Goal: Information Seeking & Learning: Find specific fact

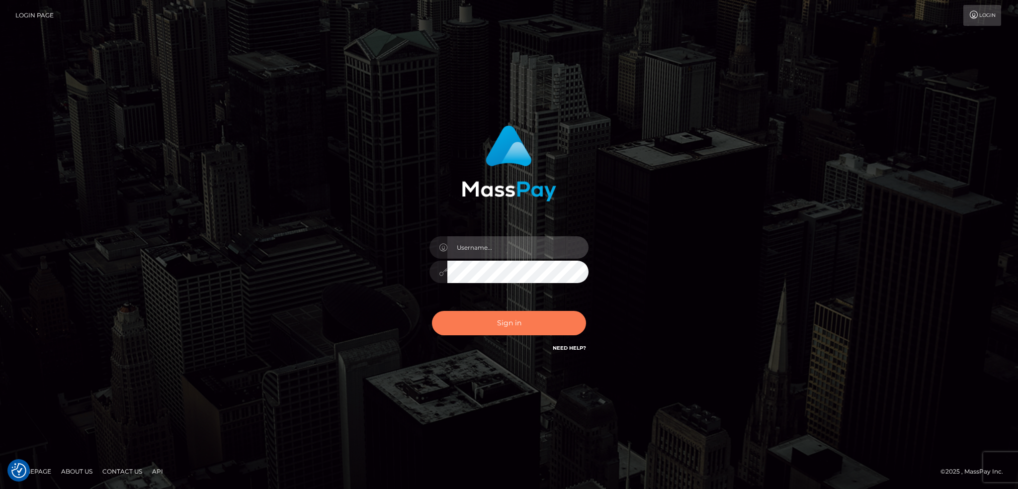
type input "alexstef"
click at [526, 322] on button "Sign in" at bounding box center [509, 323] width 154 height 24
type input "alexstef"
click at [536, 320] on button "Sign in" at bounding box center [509, 323] width 154 height 24
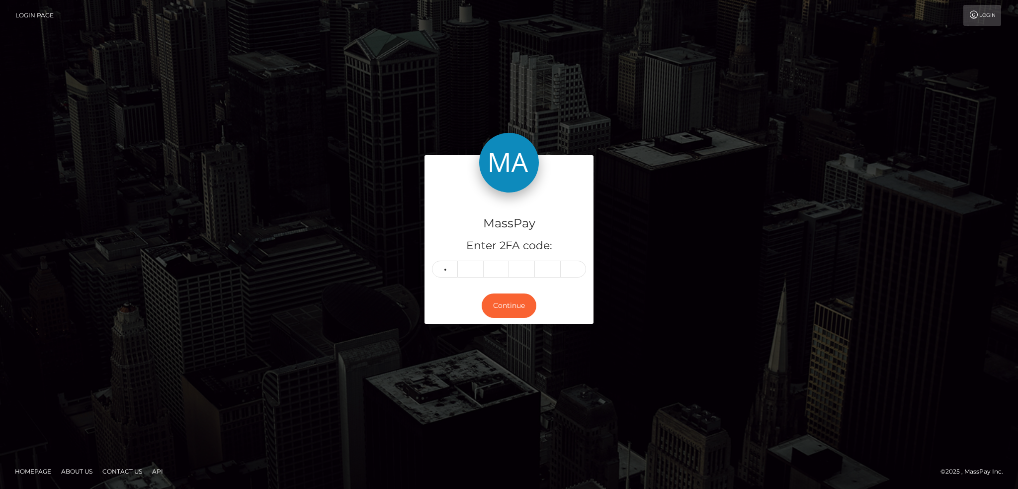
type input "1"
type input "3"
type input "0"
type input "2"
type input "9"
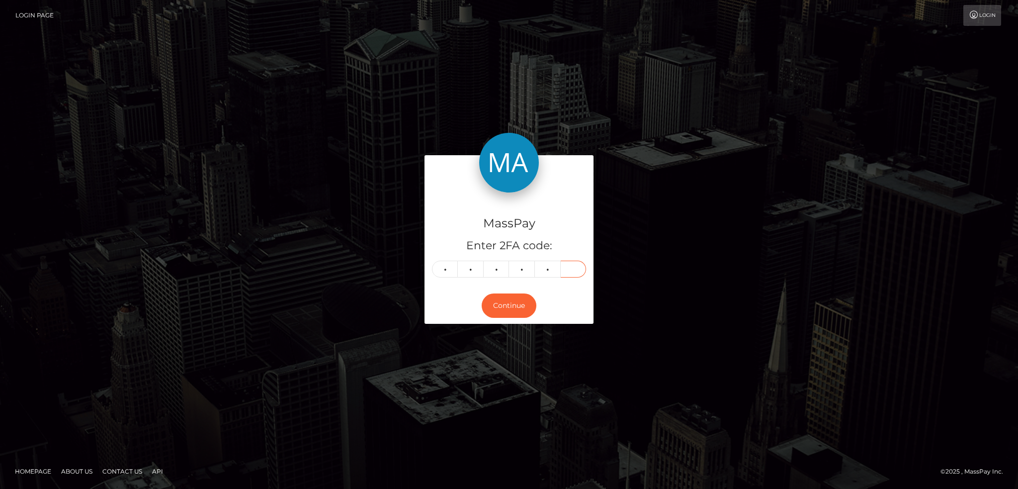
type input "9"
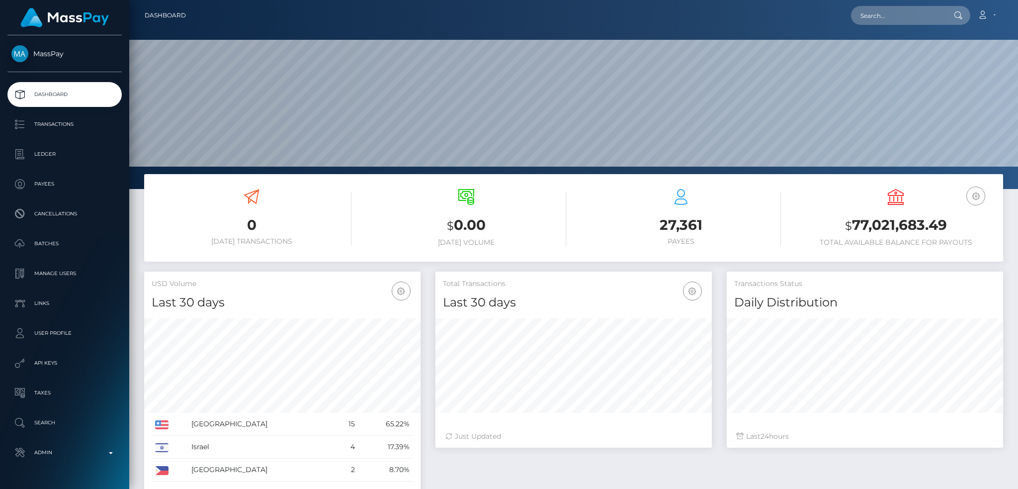
scroll to position [176, 276]
click at [949, 3] on nav "Dashboard Loading... Loading... Account Edit Profile" at bounding box center [573, 15] width 889 height 31
click at [920, 12] on input "text" at bounding box center [897, 15] width 93 height 19
paste input "poact_mqEcD4ghpofY"
type input "poact_mqEcD4ghpofY"
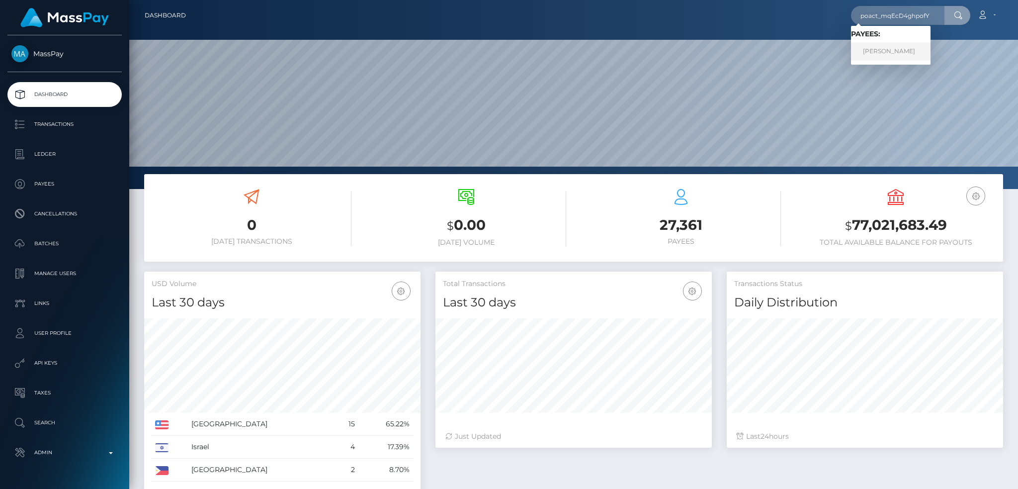
click at [911, 51] on link "Aditya Soni" at bounding box center [891, 51] width 80 height 18
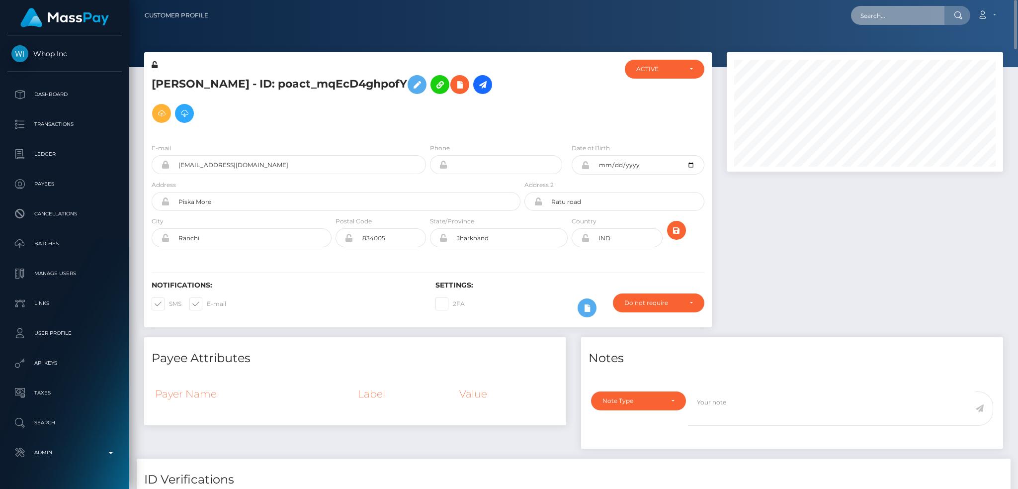
click at [903, 23] on input "text" at bounding box center [897, 15] width 93 height 19
paste input "f13cde85-18c6-11ef-9e42-062d9cd50a19"
type input "f13cde85-18c6-11ef-9e42-062d9cd50a19"
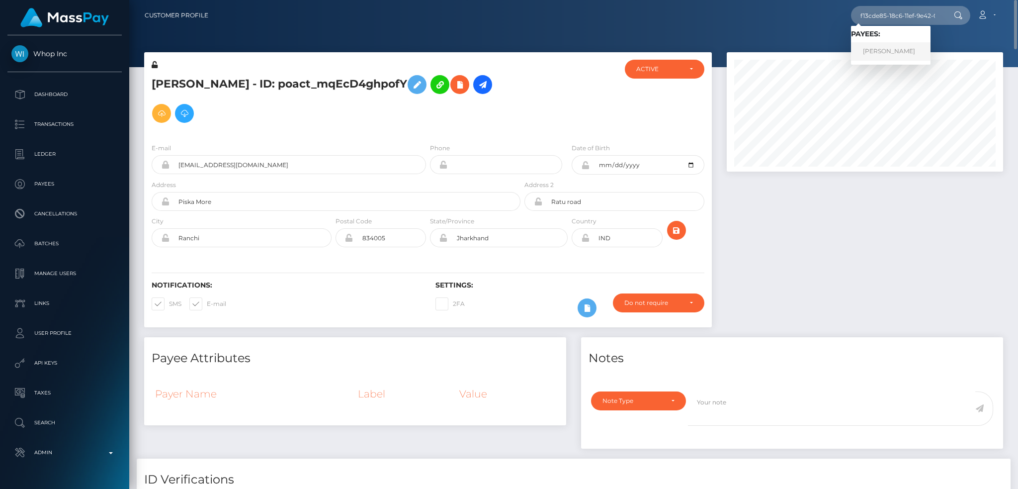
drag, startPoint x: 887, startPoint y: 47, endPoint x: 860, endPoint y: 47, distance: 27.3
click at [887, 47] on link "Heather Howard" at bounding box center [891, 51] width 80 height 18
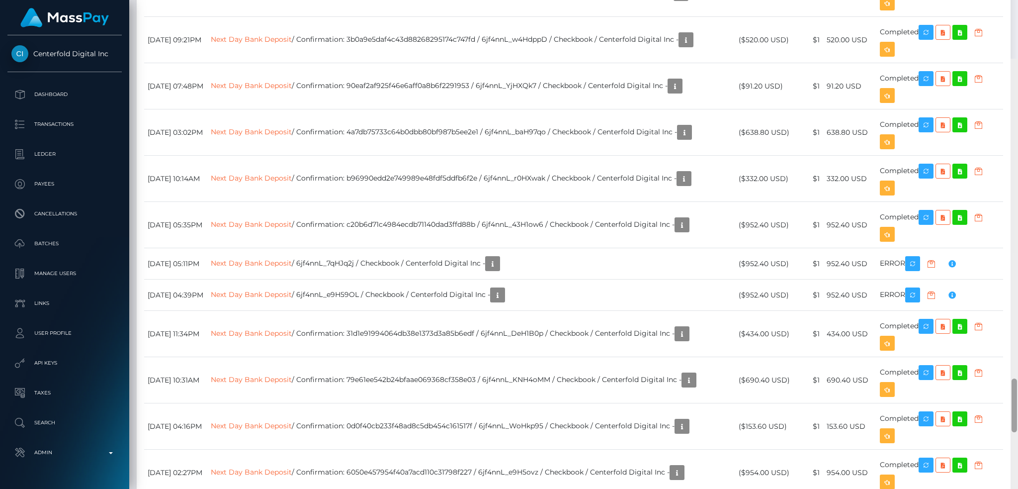
scroll to position [2826, 0]
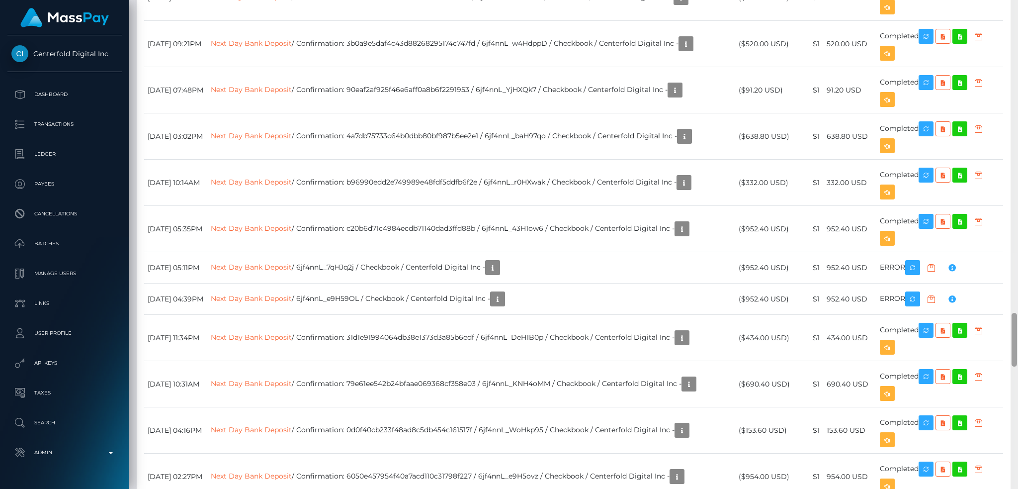
drag, startPoint x: 1015, startPoint y: 65, endPoint x: 1007, endPoint y: 334, distance: 269.0
click at [1007, 334] on div "Customer Profile Loading... Loading..." at bounding box center [573, 244] width 889 height 489
drag, startPoint x: 754, startPoint y: 225, endPoint x: 770, endPoint y: 225, distance: 16.4
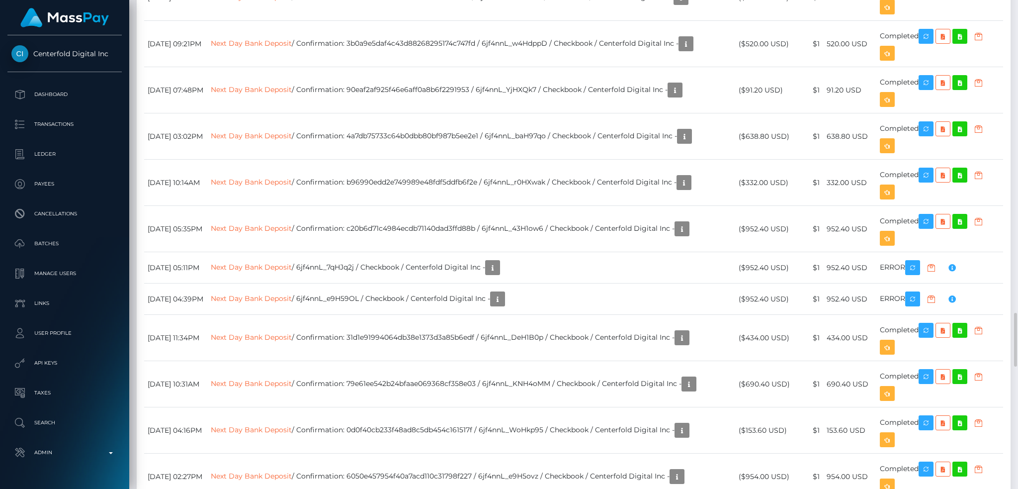
drag, startPoint x: 181, startPoint y: 224, endPoint x: 145, endPoint y: 224, distance: 36.8
copy td "August 12"
drag, startPoint x: 181, startPoint y: 184, endPoint x: 148, endPoint y: 184, distance: 32.8
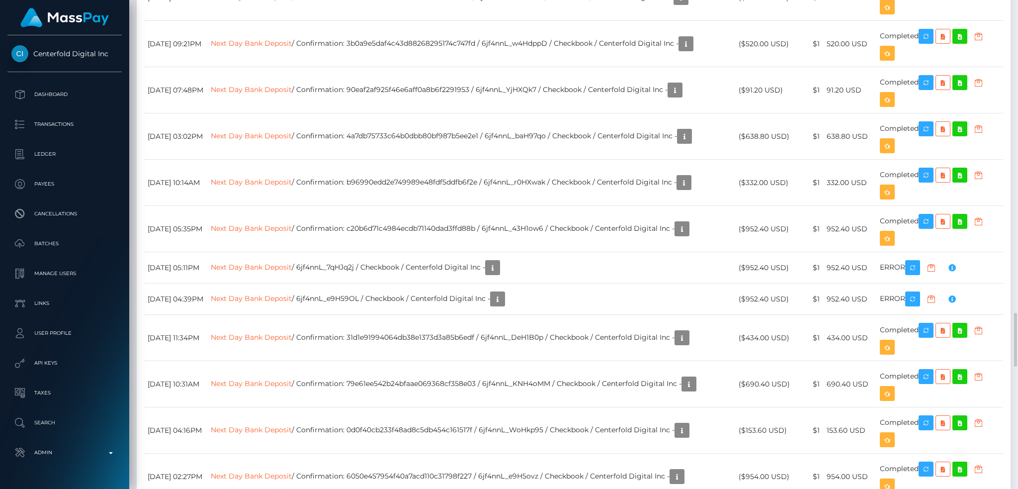
copy td "August 14"
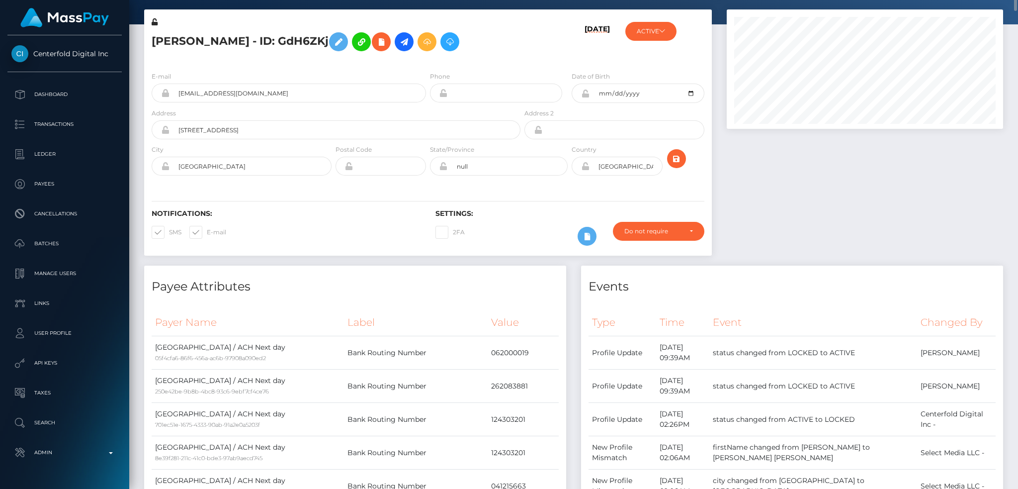
scroll to position [0, 0]
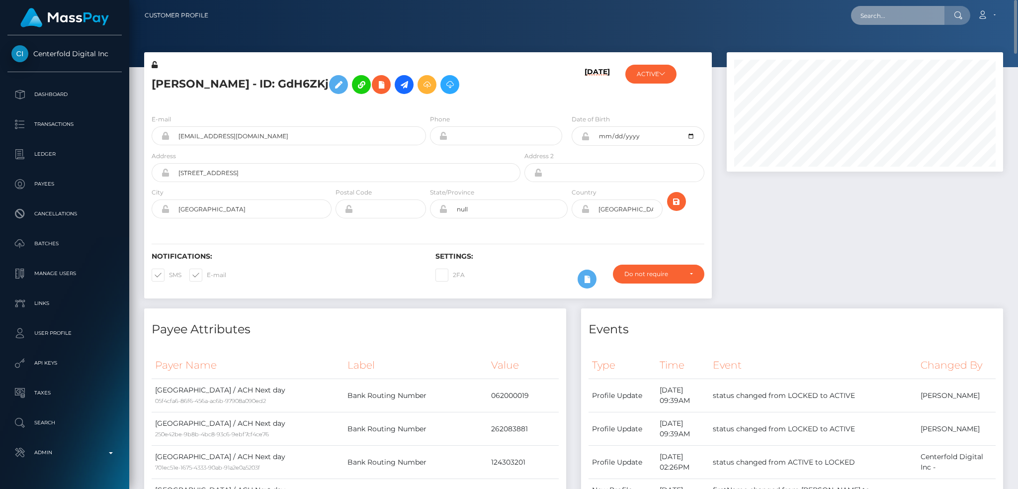
click at [883, 19] on input "text" at bounding box center [897, 15] width 93 height 19
paste input "0ea5d7cf8f5e45f680566762271bfe8a"
type input "0ea5d7cf8f5e45f680566762271bfe8a"
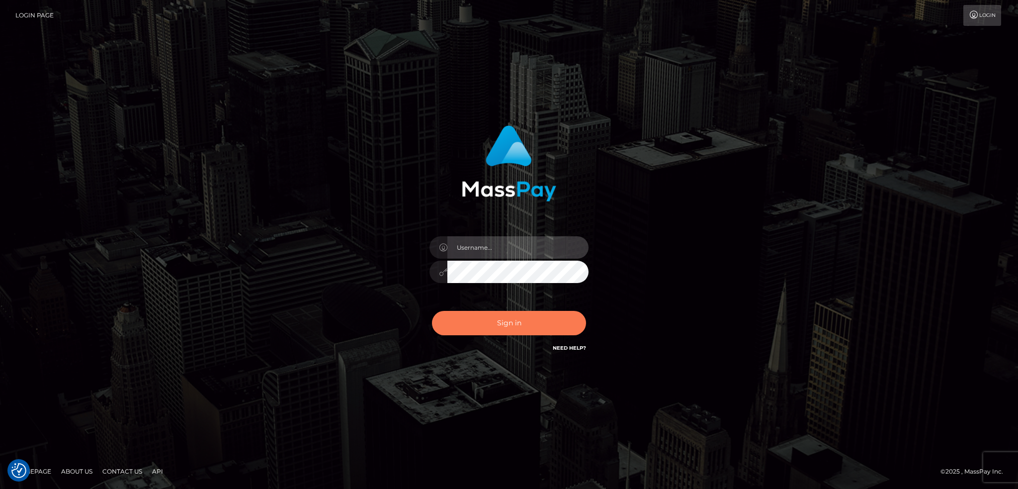
type input "alexstef"
click at [497, 312] on button "Sign in" at bounding box center [509, 323] width 154 height 24
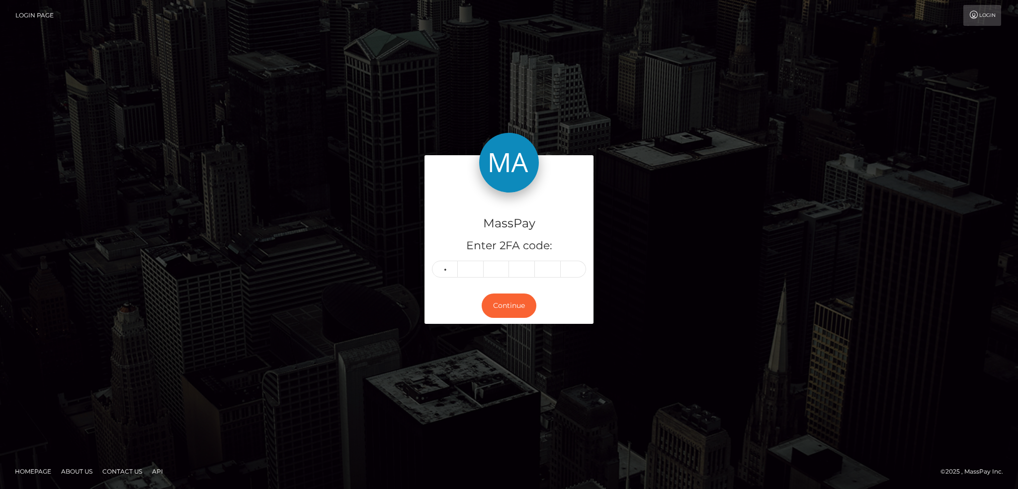
type input "4"
type input "1"
type input "0"
type input "1"
type input "9"
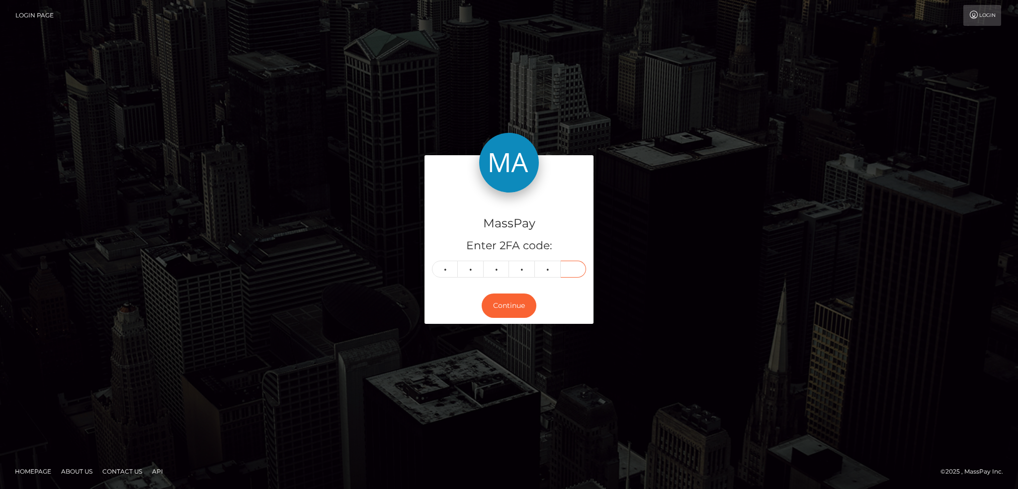
type input "0"
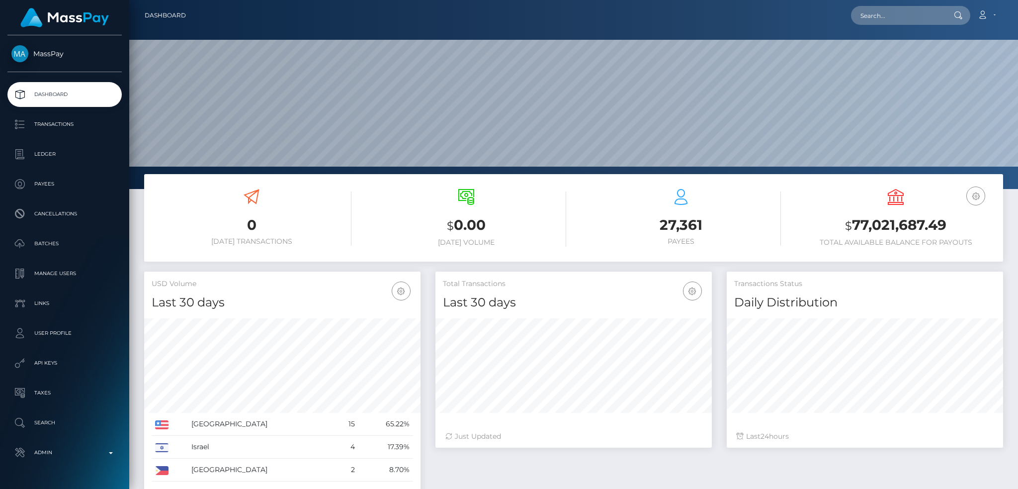
scroll to position [176, 276]
click at [885, 23] on input "text" at bounding box center [897, 15] width 93 height 19
paste input "1756081341230"
type input "1756081341230"
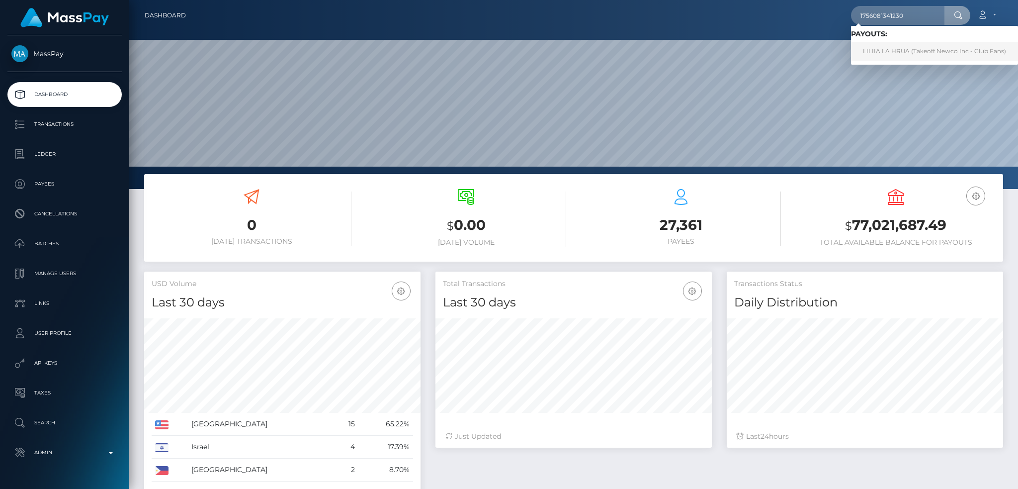
click at [881, 54] on link "LILIIA LA HRUA (Takeoff Newco Inc - Club Fans)" at bounding box center [934, 51] width 167 height 18
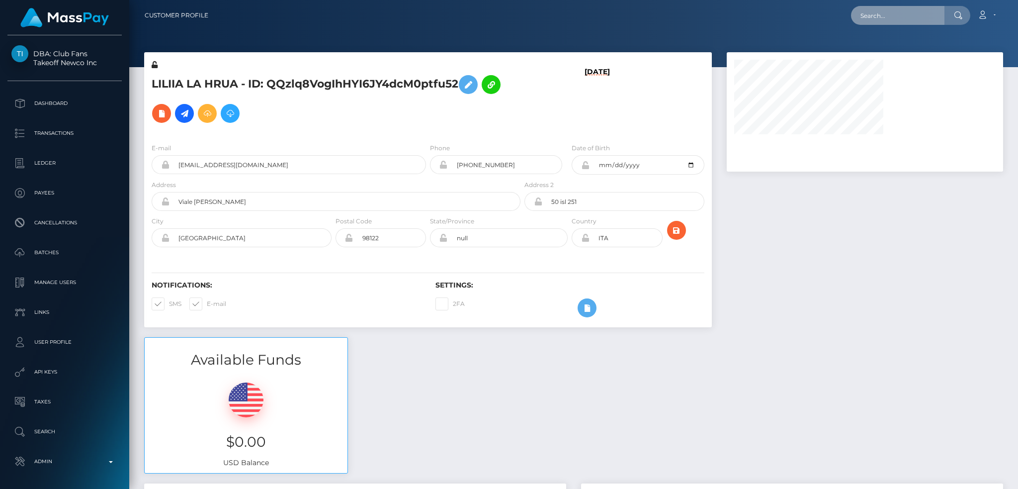
click at [902, 16] on input "text" at bounding box center [897, 15] width 93 height 19
paste input "PY62376771"
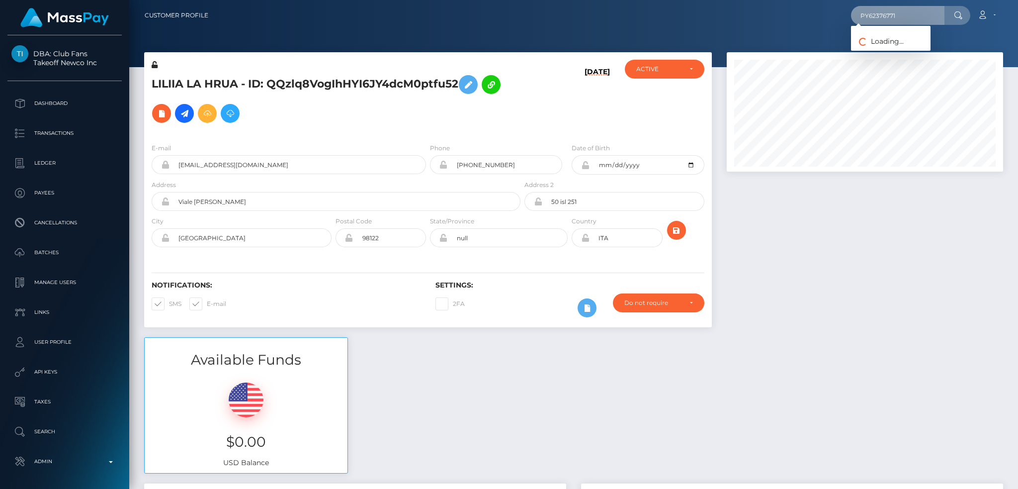
type input "PY62376771"
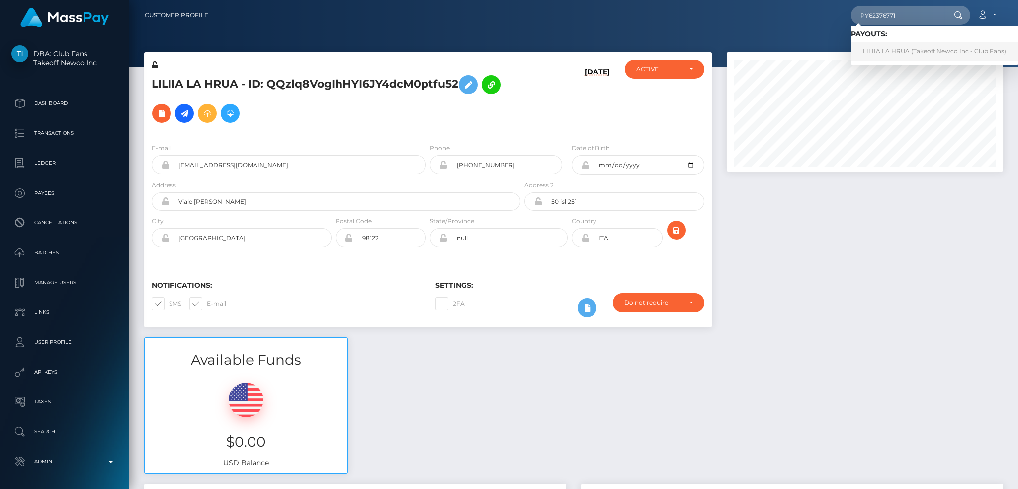
click at [890, 52] on link "LILIIA LA HRUA (Takeoff Newco Inc - Club Fans)" at bounding box center [934, 51] width 167 height 18
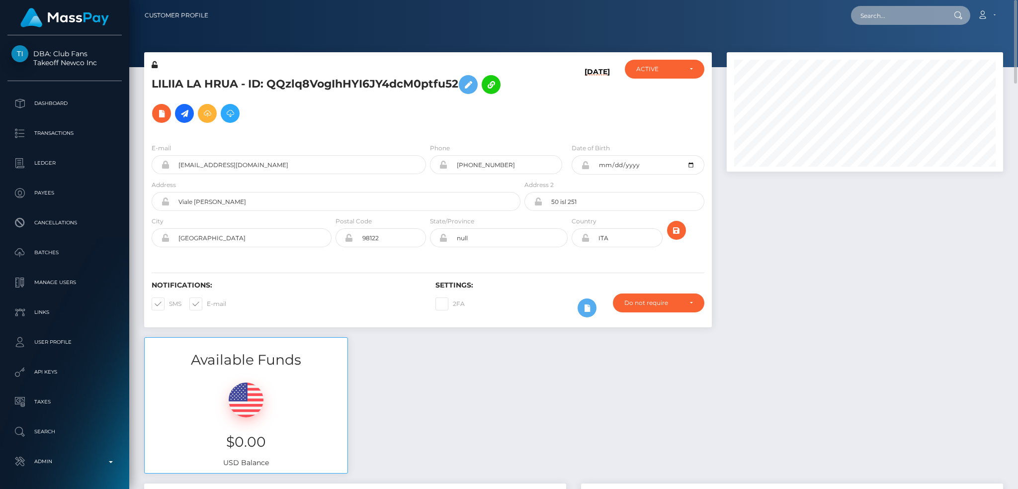
click at [871, 12] on input "text" at bounding box center [897, 15] width 93 height 19
paste input "PY62299086"
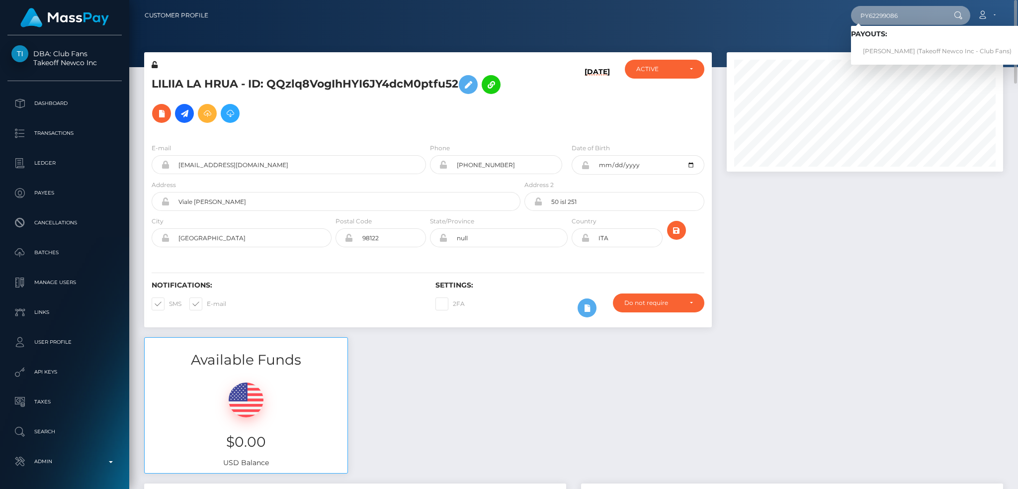
type input "PY62299086"
click at [910, 56] on link "KATERYNA KANISHEVSKA (Takeoff Newco Inc - Club Fans)" at bounding box center [937, 51] width 172 height 18
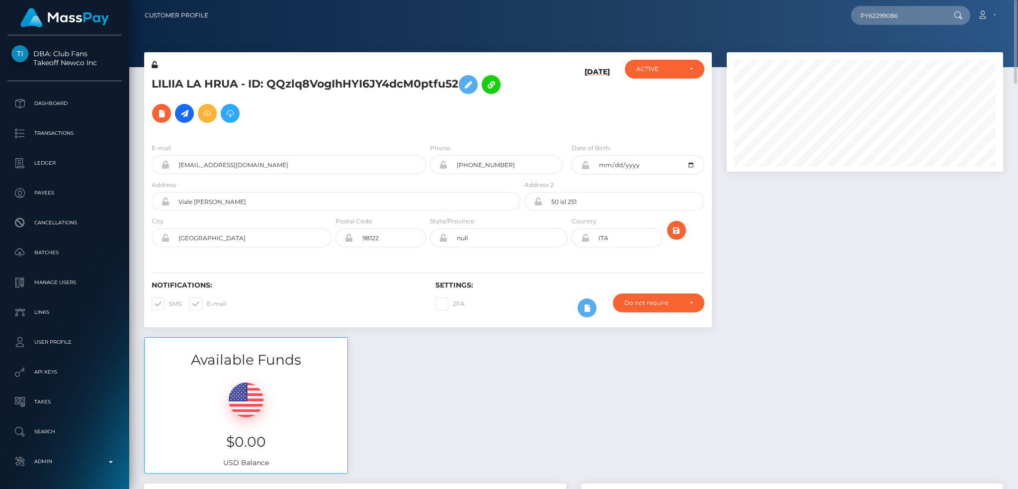
click at [823, 349] on div "Available Funds $0.00 USD Balance" at bounding box center [574, 410] width 874 height 146
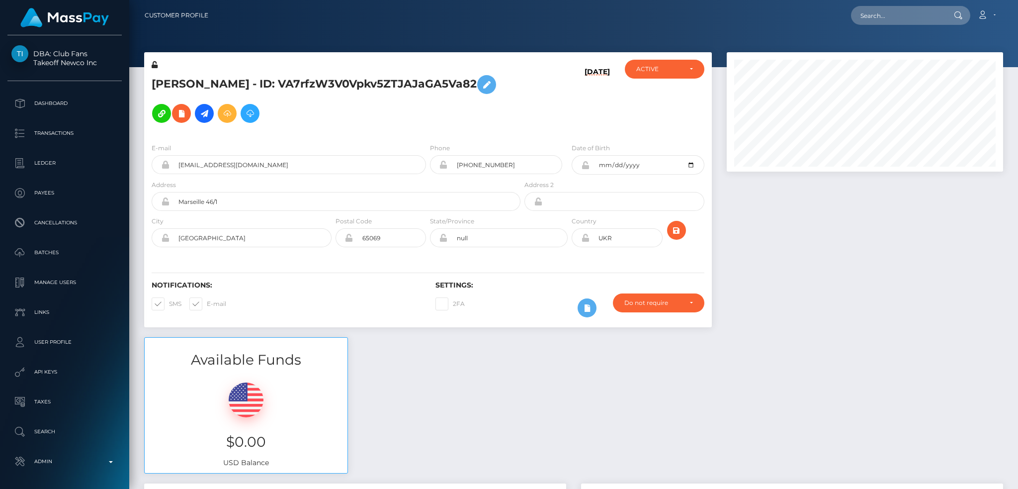
scroll to position [119, 276]
click at [876, 12] on input "text" at bounding box center [897, 15] width 93 height 19
paste input "PY62271510"
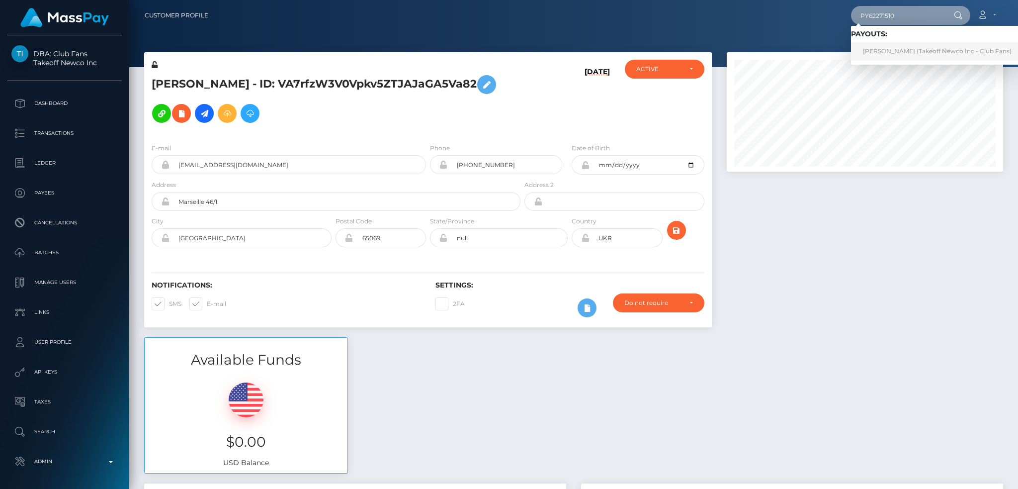
type input "PY62271510"
click at [889, 45] on link "VLADA SAVYTSKA (Takeoff Newco Inc - Club Fans)" at bounding box center [937, 51] width 172 height 18
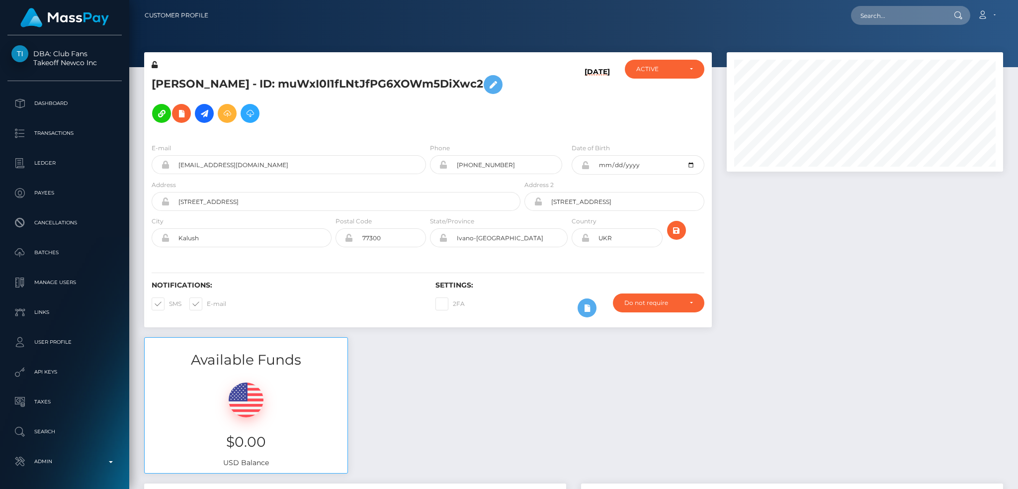
scroll to position [119, 276]
click at [872, 9] on input "text" at bounding box center [897, 15] width 93 height 19
paste input "PY62237699"
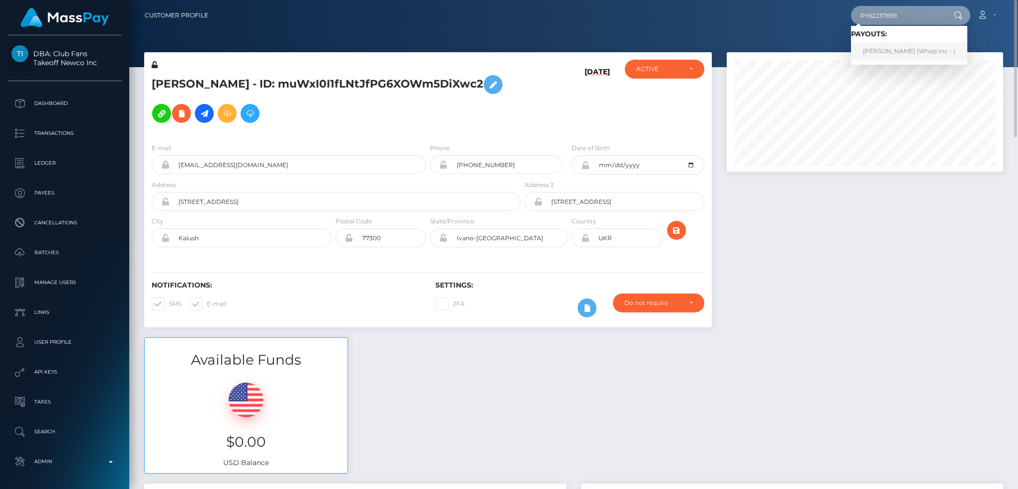
type input "PY62237699"
click at [915, 48] on link "Abdul Rehman (Whop Inc - )" at bounding box center [909, 51] width 116 height 18
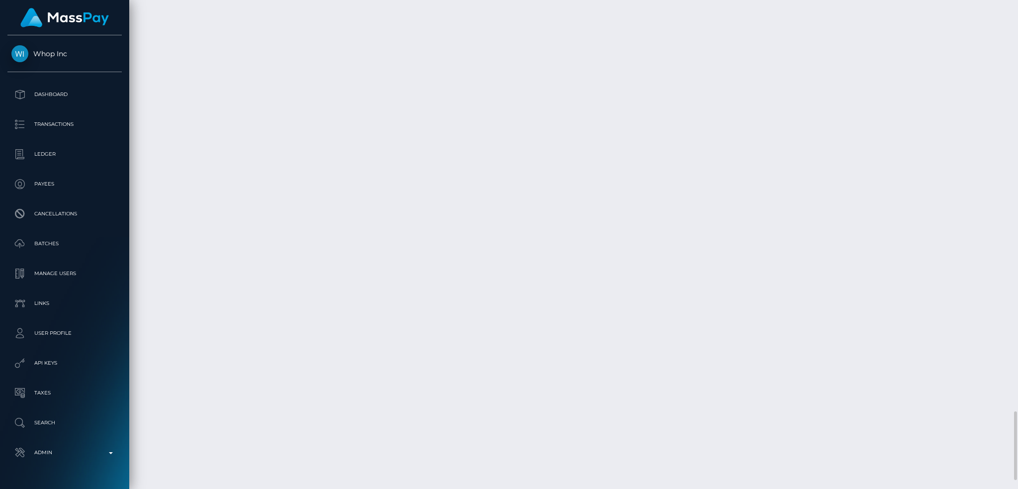
scroll to position [2997, 0]
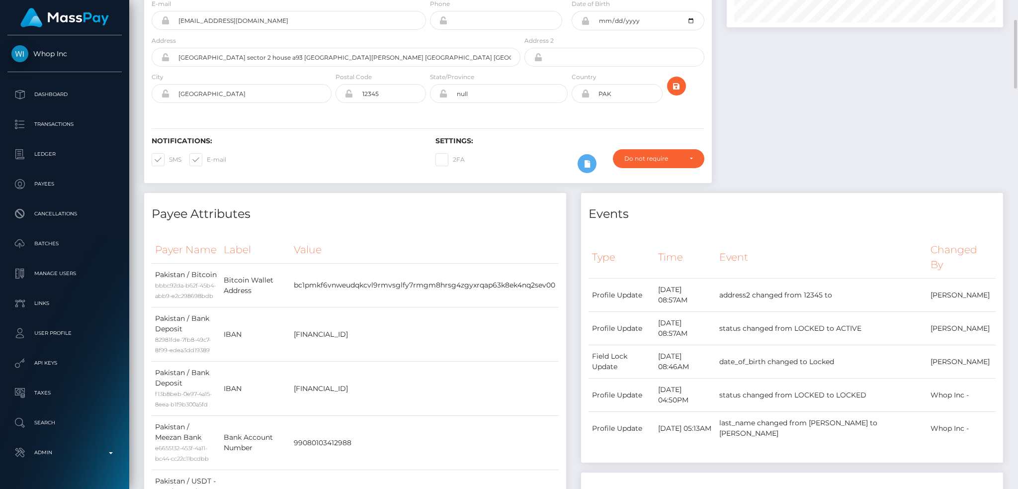
scroll to position [0, 0]
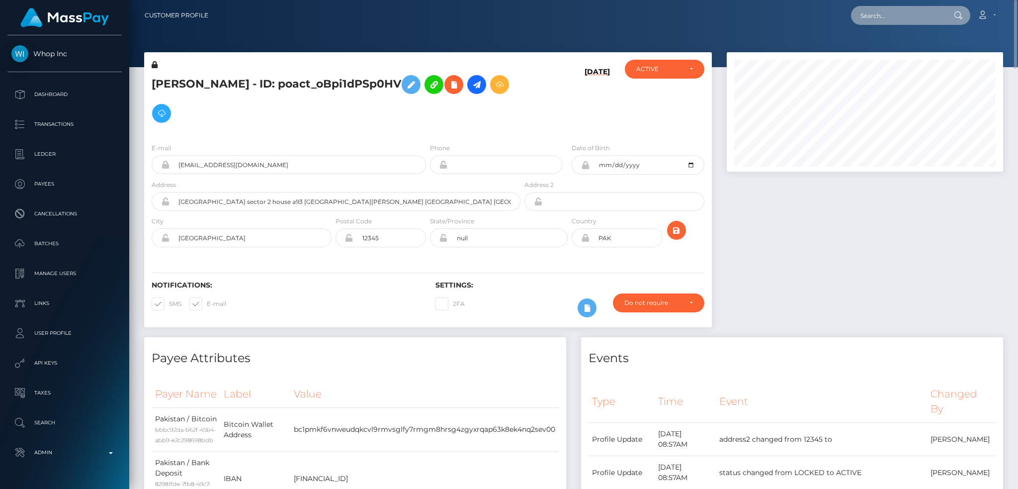
click at [899, 23] on input "text" at bounding box center [897, 15] width 93 height 19
paste input "PY62228362"
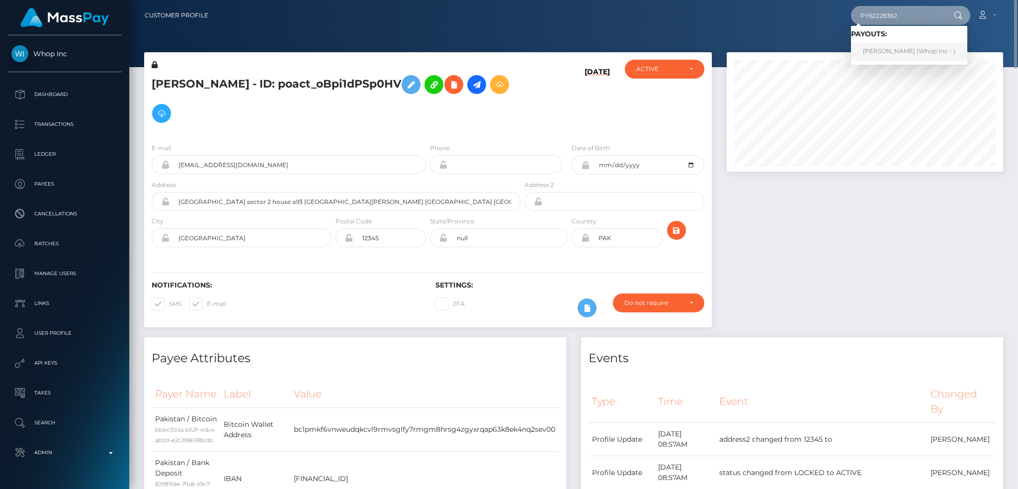
type input "PY62228362"
click at [915, 58] on link "MIKAYEL SARGSYAN (Whop Inc - )" at bounding box center [909, 51] width 116 height 18
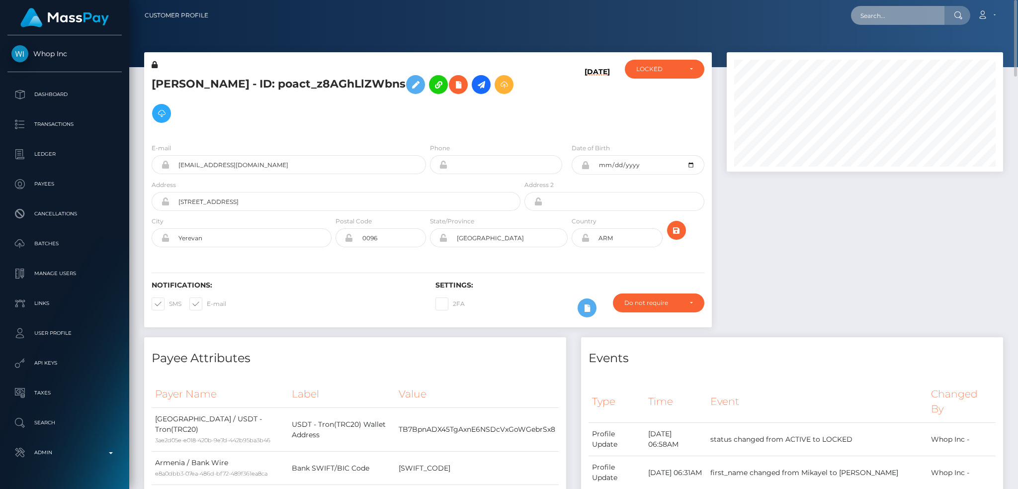
click at [879, 15] on input "text" at bounding box center [897, 15] width 93 height 19
paste input "PY62210616"
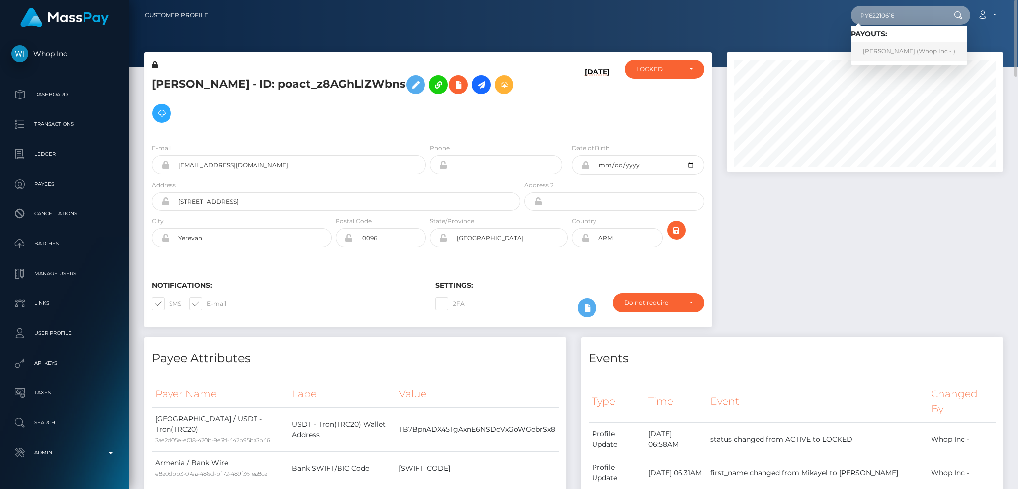
type input "PY62210616"
click at [906, 47] on link "DRAGAN SIMEUNOVIĆ (Whop Inc - )" at bounding box center [909, 51] width 116 height 18
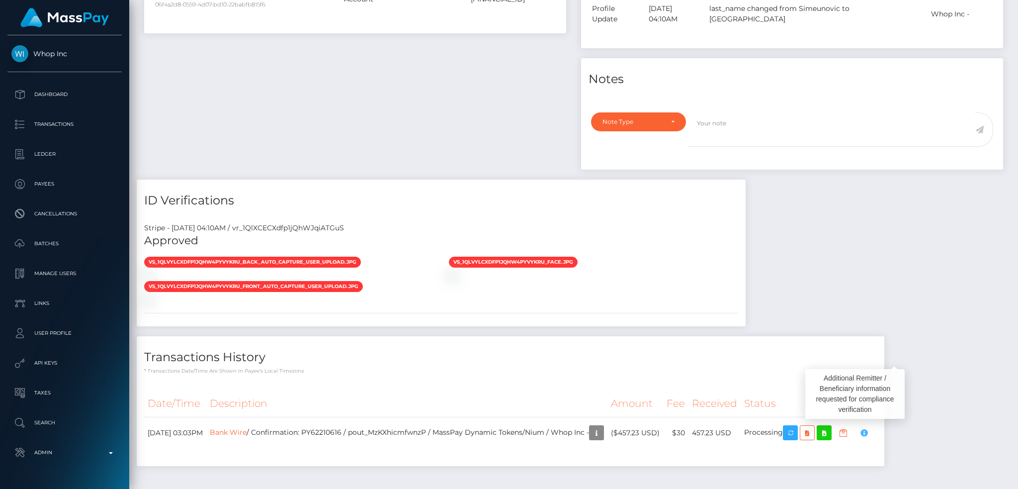
scroll to position [119, 276]
drag, startPoint x: 895, startPoint y: 398, endPoint x: 959, endPoint y: 344, distance: 83.9
click at [960, 359] on div "Payee Attributes Payer Name Label Value Bosnia and Herzegovina / Bank Wire 06f4…" at bounding box center [574, 177] width 874 height 597
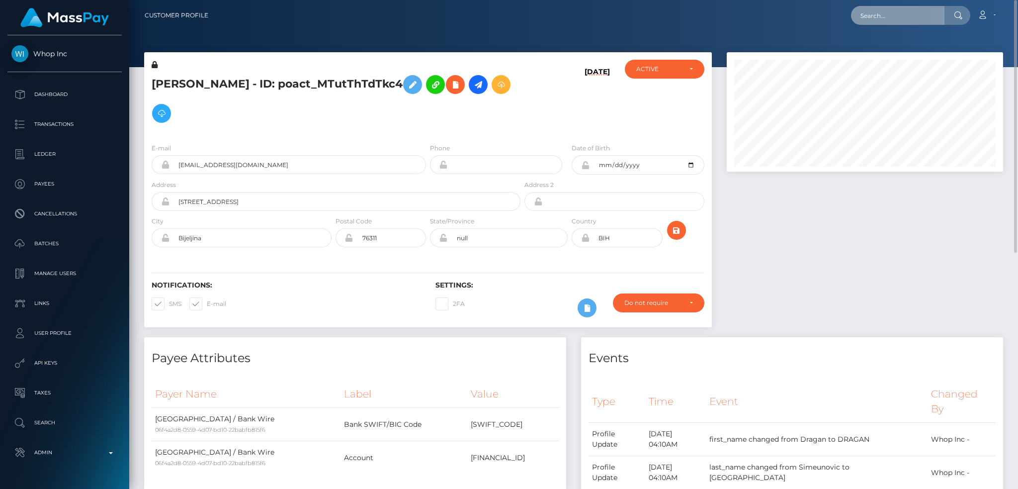
click at [892, 14] on input "text" at bounding box center [897, 15] width 93 height 19
paste input "[EMAIL_ADDRESS][DOMAIN_NAME]"
type input "[EMAIL_ADDRESS][DOMAIN_NAME]"
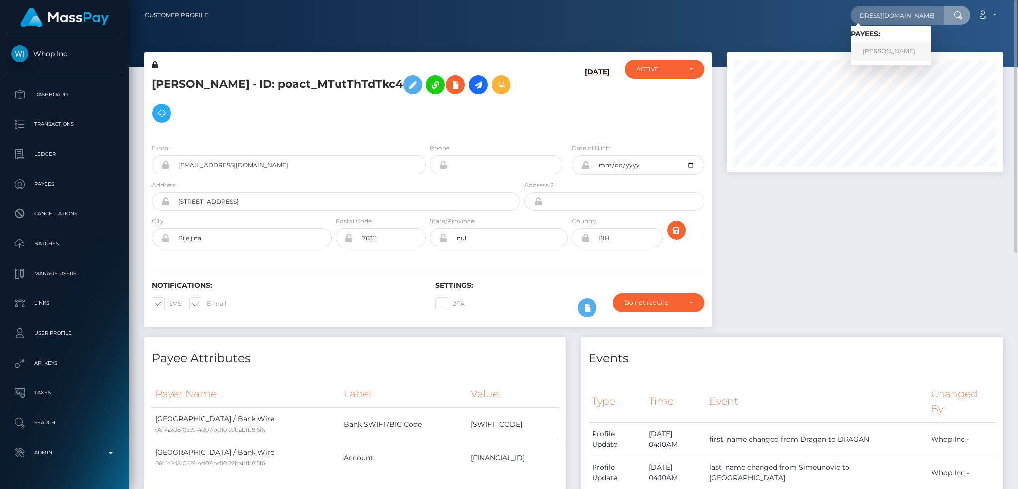
click at [890, 54] on link "MIKAYEL SARGSYAN" at bounding box center [891, 51] width 80 height 18
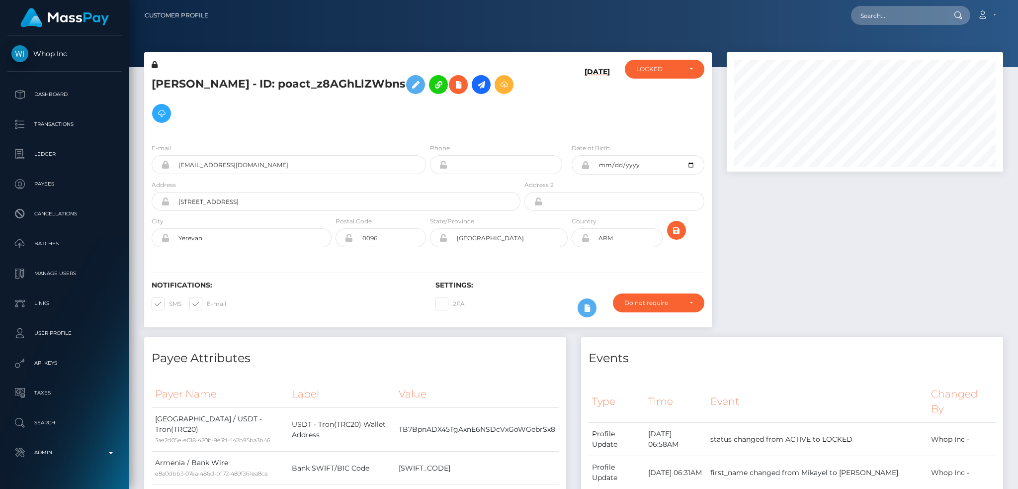
scroll to position [119, 276]
click at [188, 84] on h5 "[PERSON_NAME] - ID: poact_z8AGhLlZWbns" at bounding box center [333, 99] width 363 height 58
copy h5 "MIKAYEL"
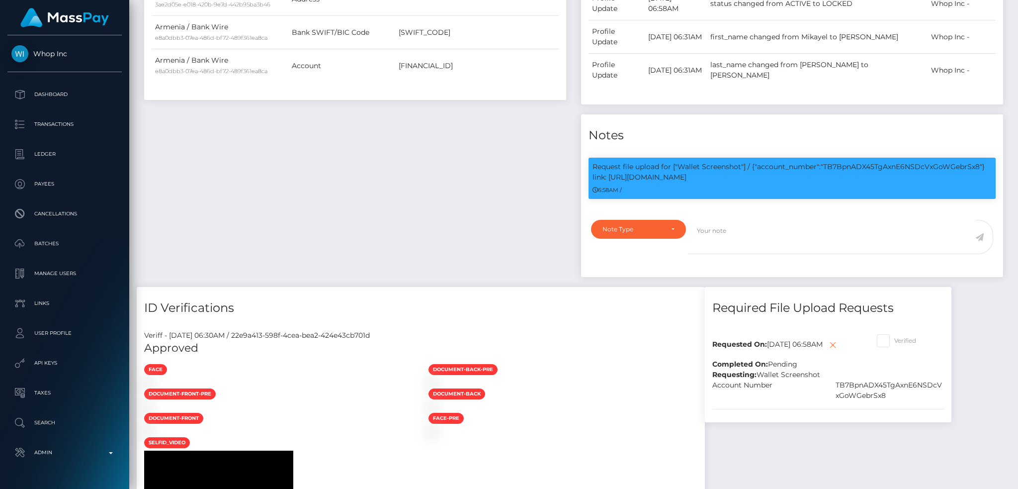
scroll to position [38, 0]
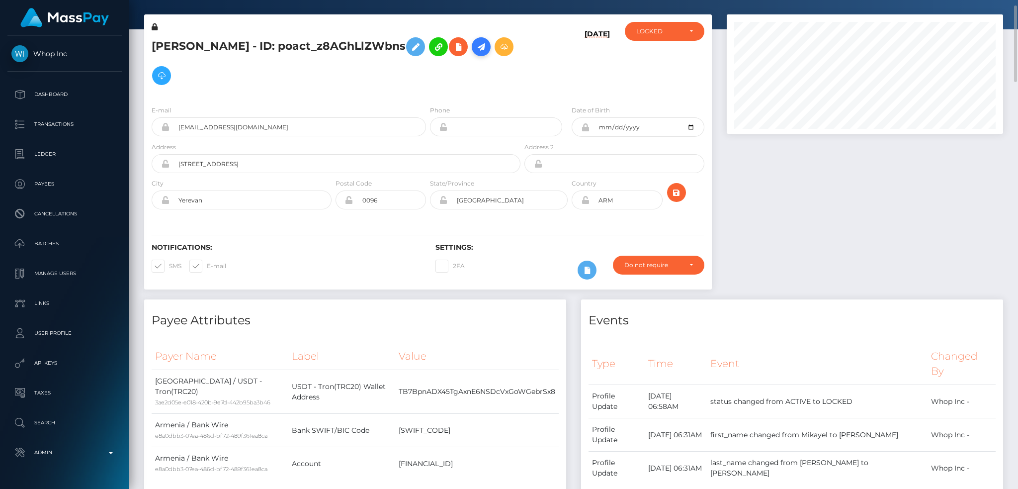
click at [487, 48] on icon at bounding box center [481, 47] width 12 height 12
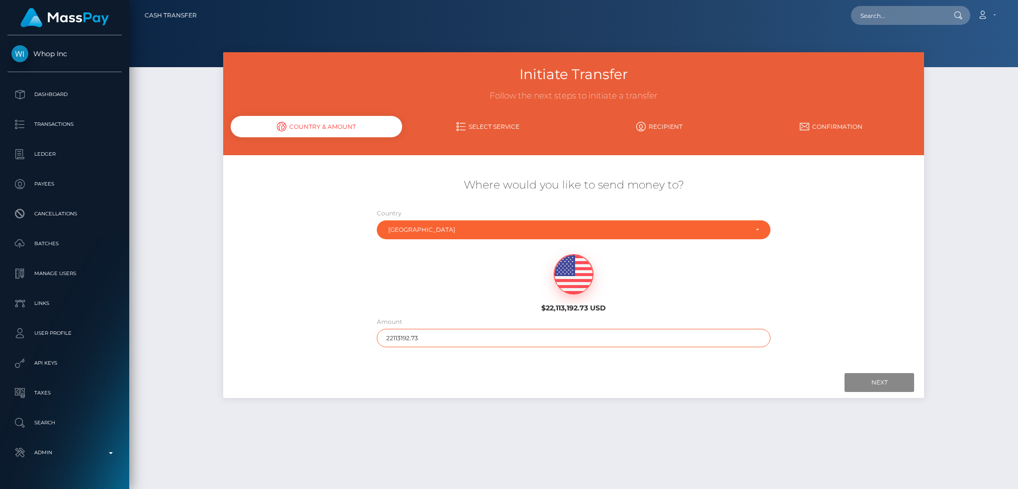
click at [490, 331] on input "22113192.73" at bounding box center [574, 338] width 394 height 18
type input "200"
click at [856, 379] on input "Next" at bounding box center [879, 382] width 70 height 19
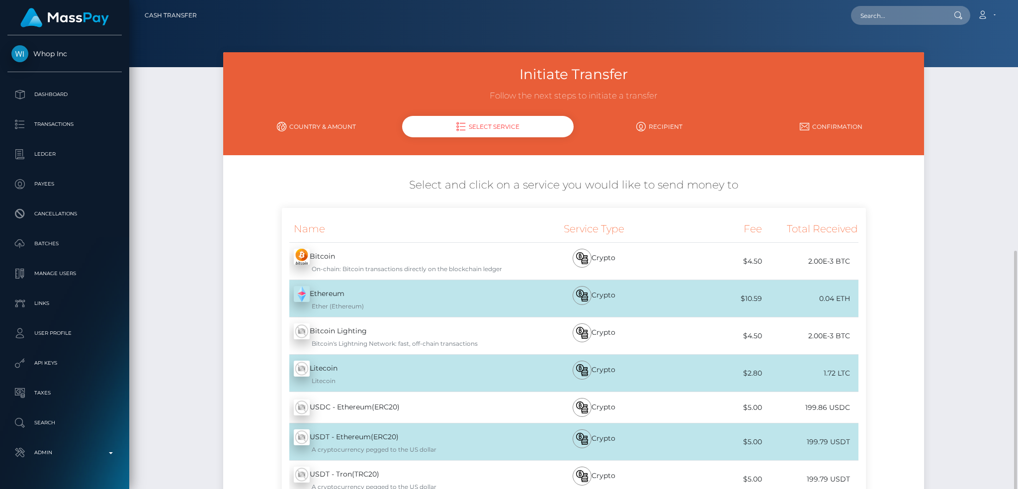
scroll to position [141, 0]
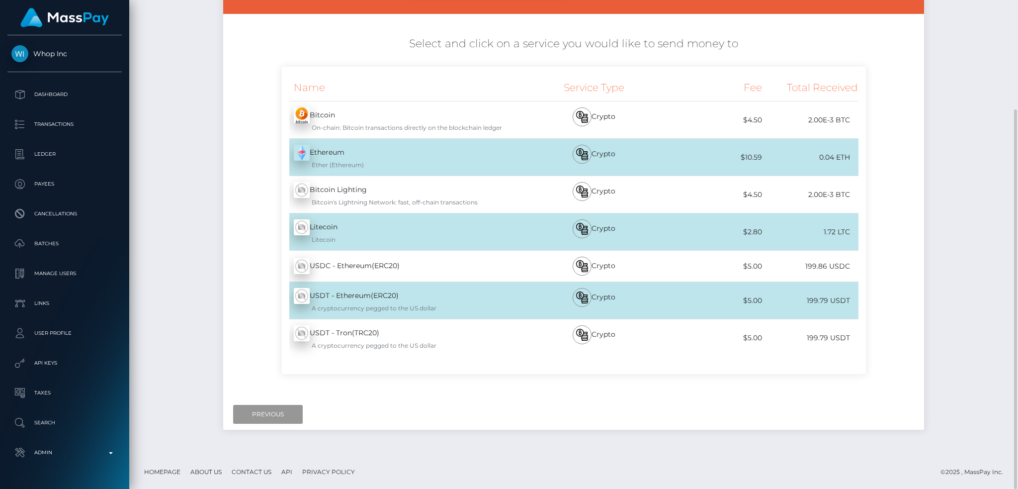
click at [284, 408] on input "Previous" at bounding box center [268, 414] width 70 height 19
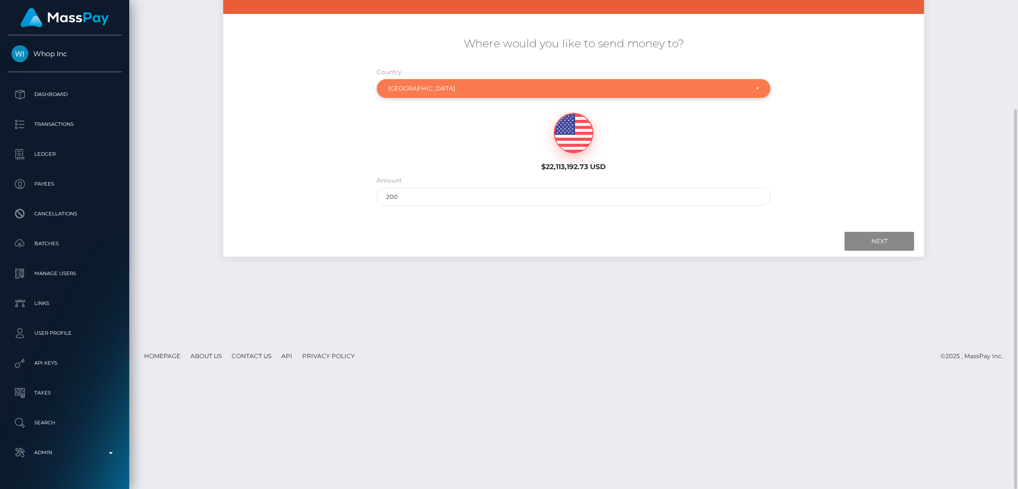
click at [479, 87] on div "Armenia" at bounding box center [568, 88] width 360 height 8
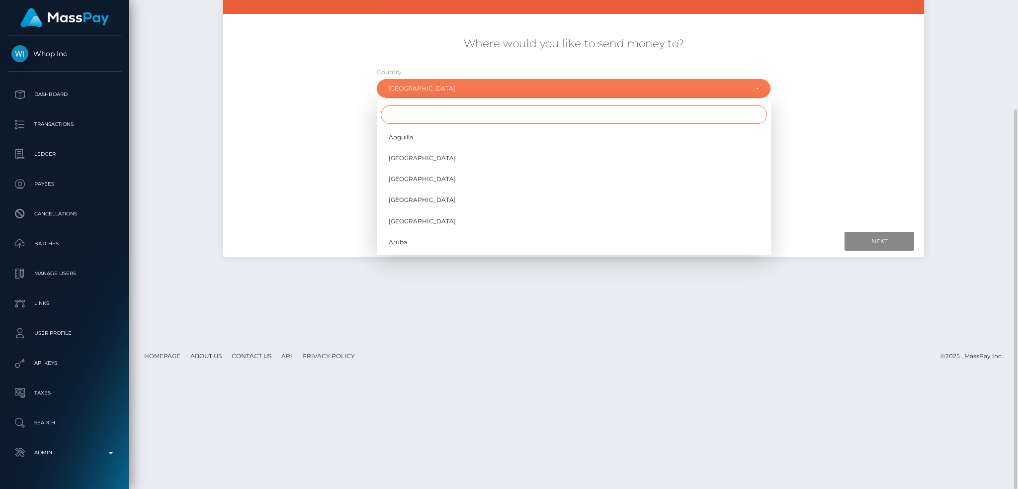
click at [438, 114] on input "Search" at bounding box center [574, 114] width 386 height 18
type input "ge"
click at [393, 183] on span "Georgia" at bounding box center [406, 179] width 34 height 9
select select "GEO"
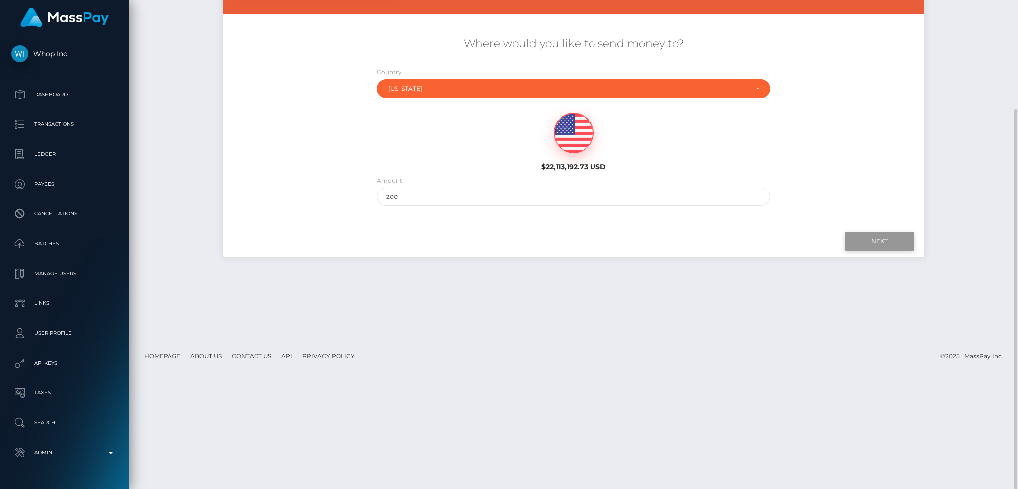
click at [855, 238] on input "Next" at bounding box center [879, 241] width 70 height 19
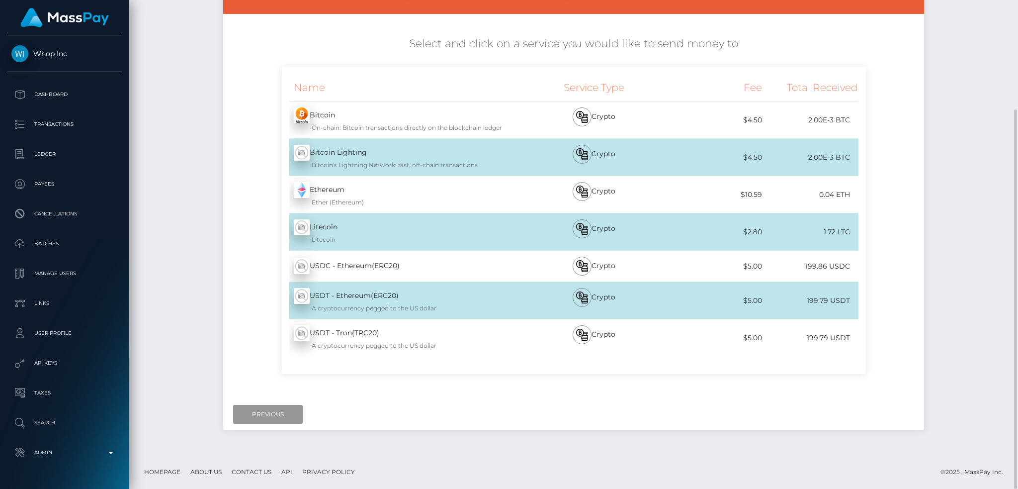
click at [277, 417] on input "Previous" at bounding box center [268, 414] width 70 height 19
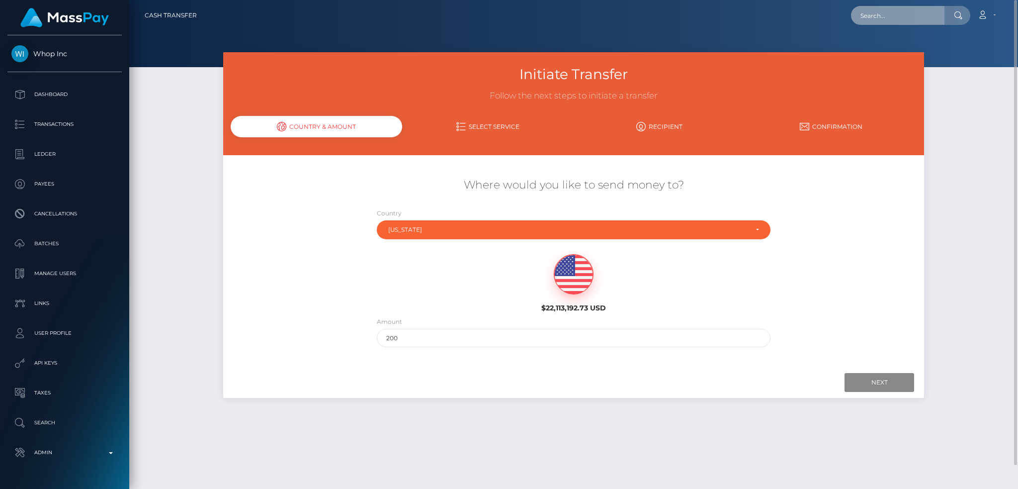
click at [884, 20] on input "text" at bounding box center [897, 15] width 93 height 19
paste input "PY62292285"
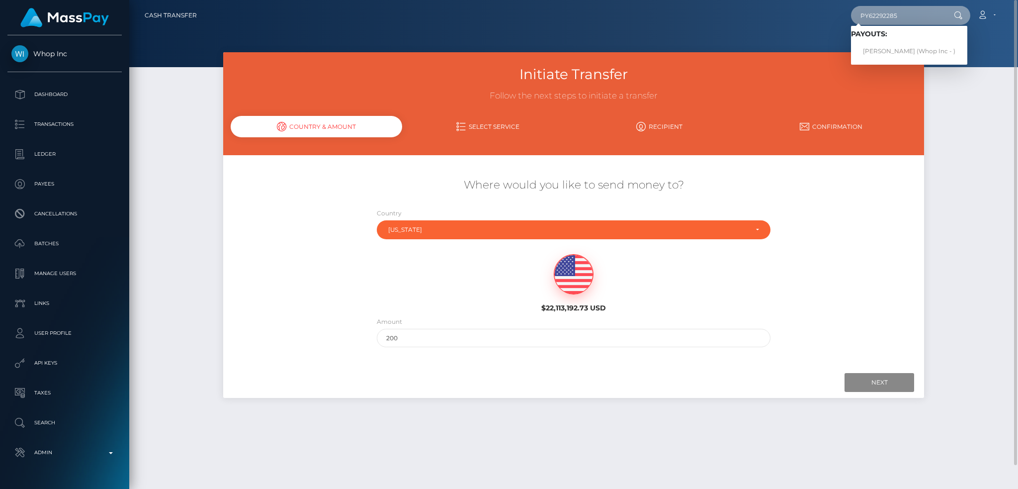
type input "PY62292285"
click at [907, 46] on link "ABDUL WAHAAB MALIK (Whop Inc - )" at bounding box center [909, 51] width 116 height 18
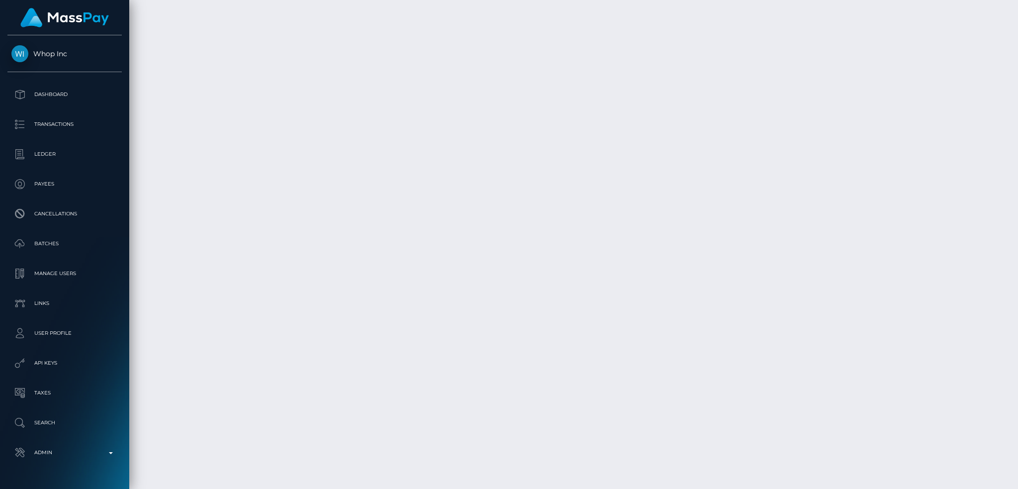
scroll to position [2005, 0]
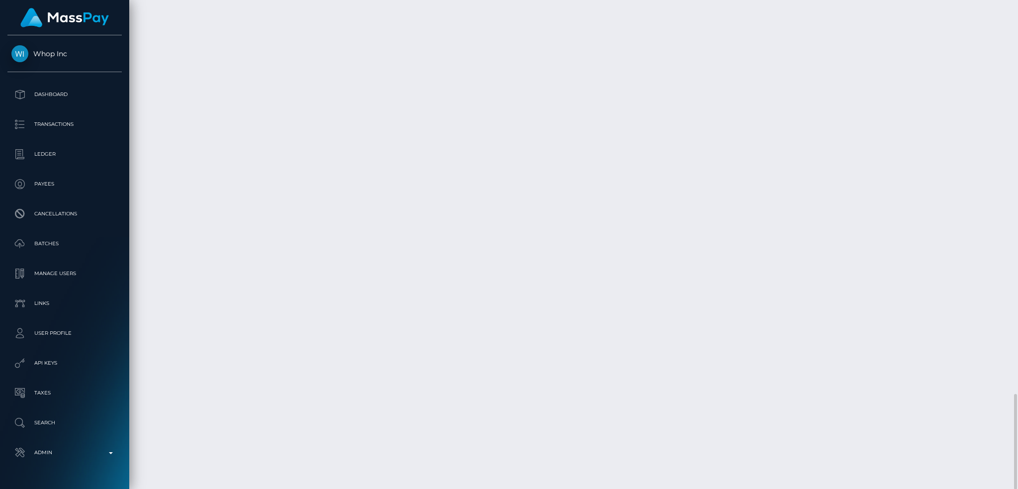
drag, startPoint x: 519, startPoint y: 398, endPoint x: 553, endPoint y: 398, distance: 34.3
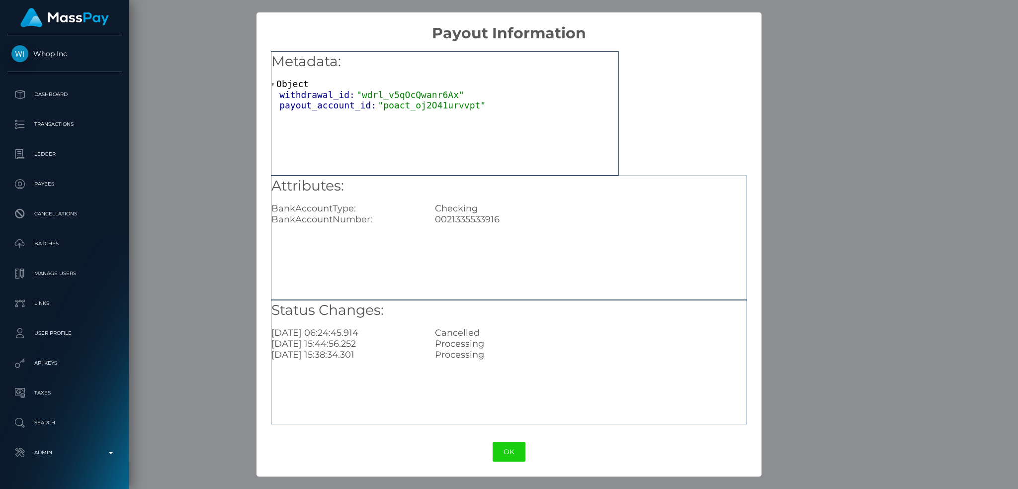
click at [474, 215] on div "0021335533916" at bounding box center [590, 219] width 327 height 11
copy div "0021335533916"
click at [794, 235] on div "× Payout Information Metadata: Object withdrawal_id: "wdrl_v5qOcQwanr6Ax" payou…" at bounding box center [509, 244] width 1018 height 489
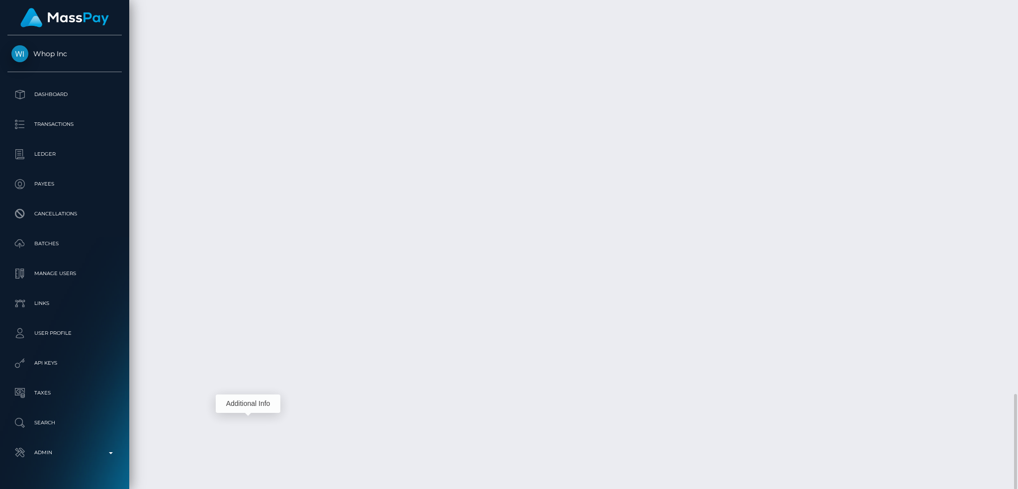
click at [637, 358] on div "Additional Info" at bounding box center [640, 354] width 65 height 18
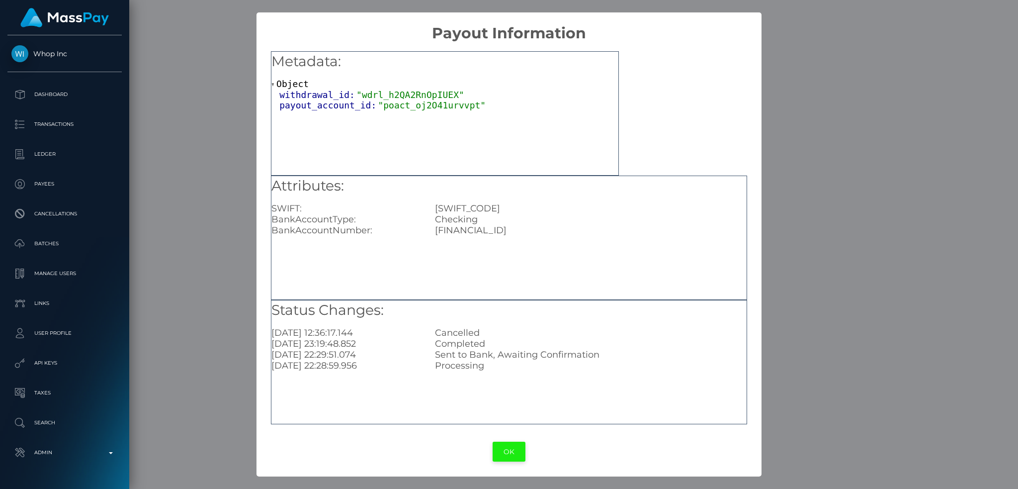
click at [517, 452] on button "OK" at bounding box center [509, 451] width 33 height 20
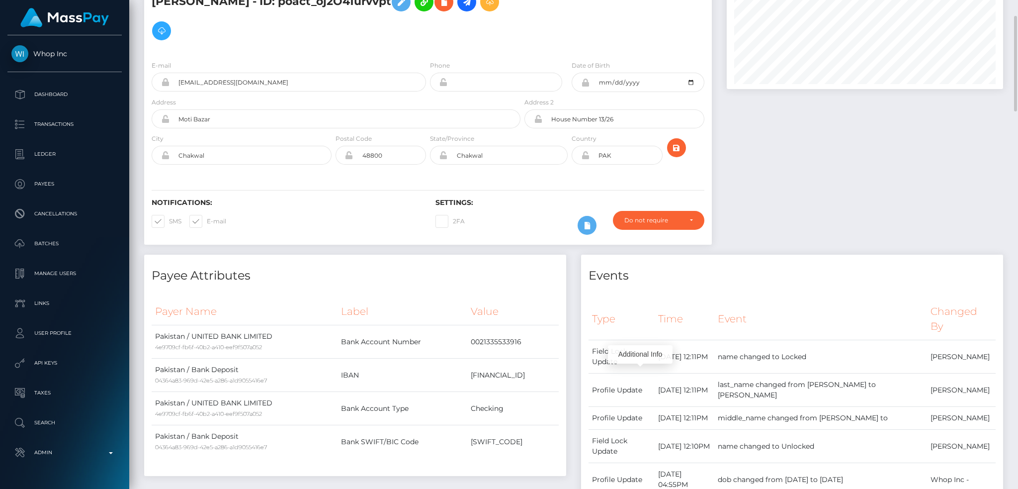
scroll to position [0, 0]
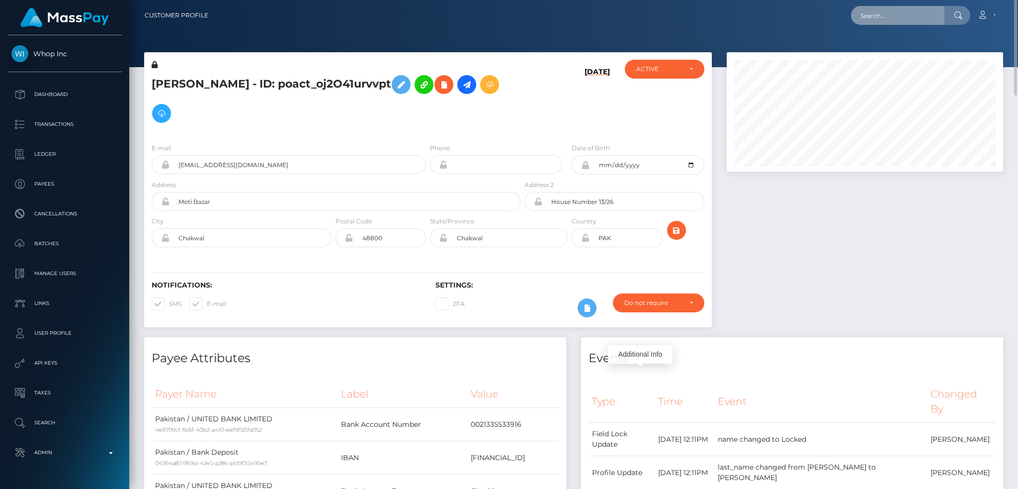
click at [889, 15] on input "text" at bounding box center [897, 15] width 93 height 19
paste input "cathyphilistin@yahoo.com"
type input "cathyphilistin@yahoo.com"
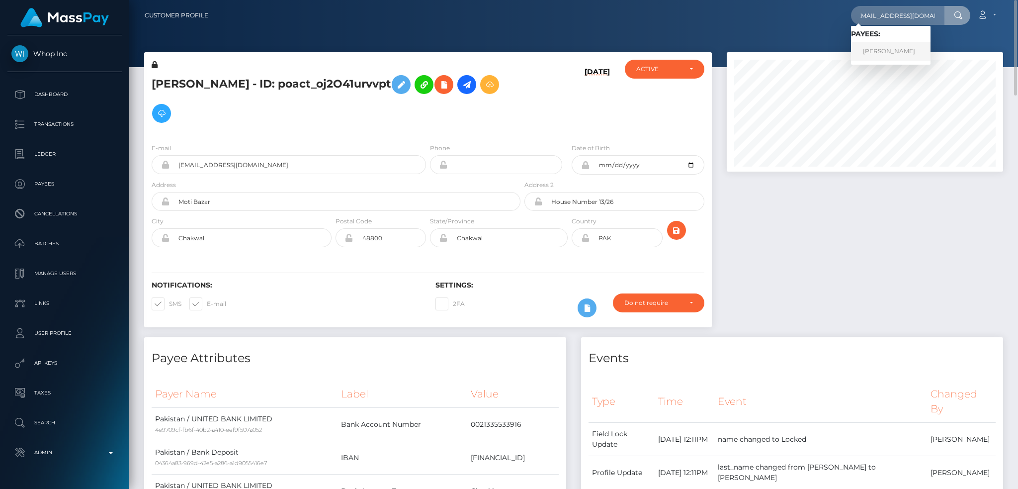
click at [886, 47] on link "Cathy Philistin" at bounding box center [891, 51] width 80 height 18
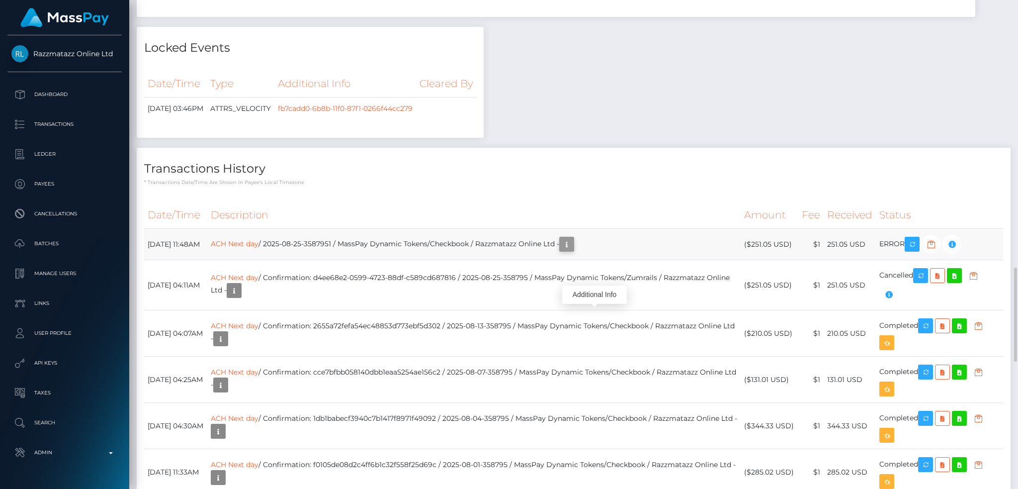
scroll to position [119, 276]
click at [573, 251] on icon "button" at bounding box center [567, 244] width 12 height 12
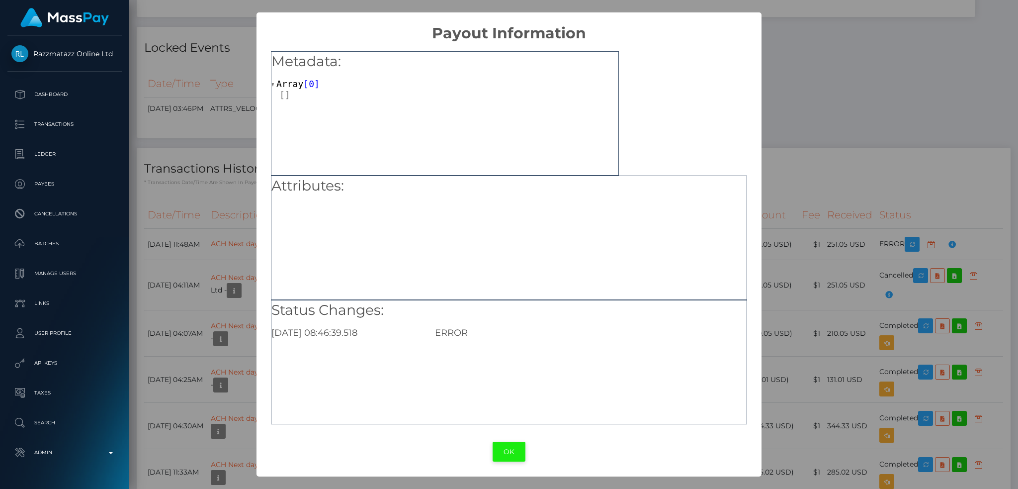
click at [500, 450] on button "OK" at bounding box center [509, 451] width 33 height 20
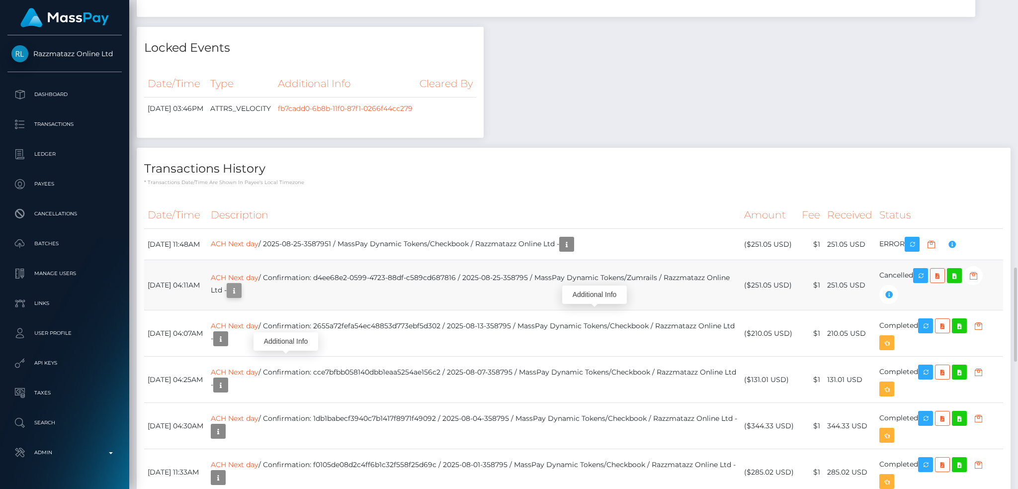
click at [240, 297] on icon "button" at bounding box center [234, 290] width 12 height 12
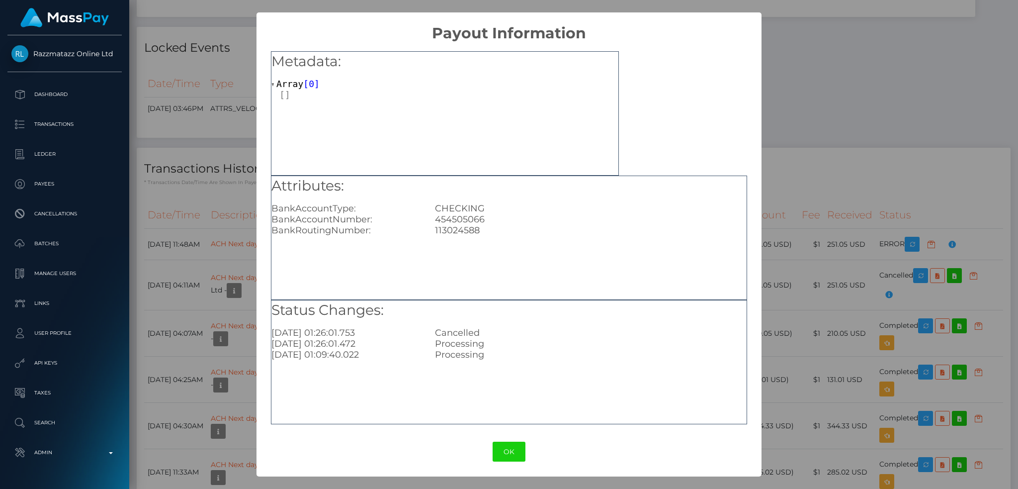
click at [456, 219] on div "454505066" at bounding box center [590, 219] width 327 height 11
copy div "454505066"
drag, startPoint x: 812, startPoint y: 179, endPoint x: 596, endPoint y: 64, distance: 243.9
click at [812, 178] on div "× Payout Information Metadata: Array [ 0 ] Attributes: BankAccountType: CHECKIN…" at bounding box center [509, 244] width 1018 height 489
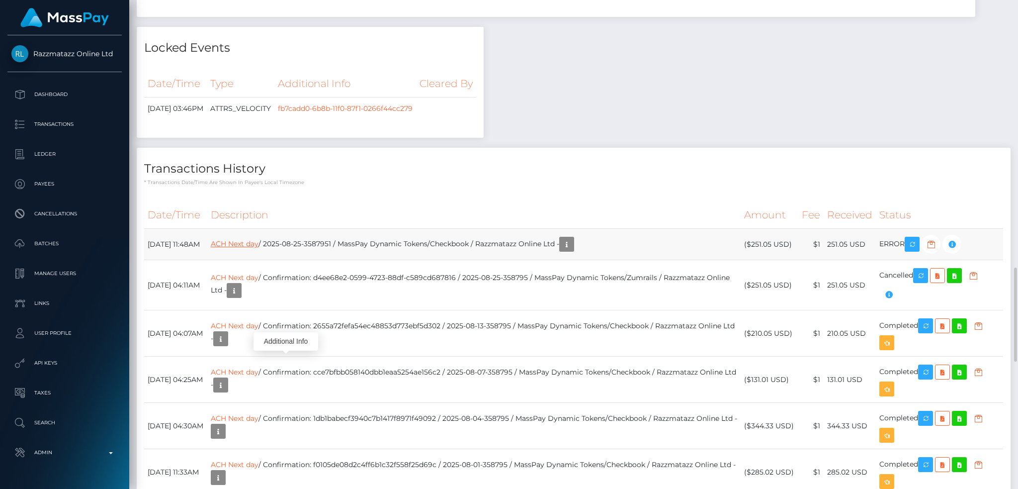
click at [255, 248] on link "ACH Next day" at bounding box center [235, 243] width 48 height 9
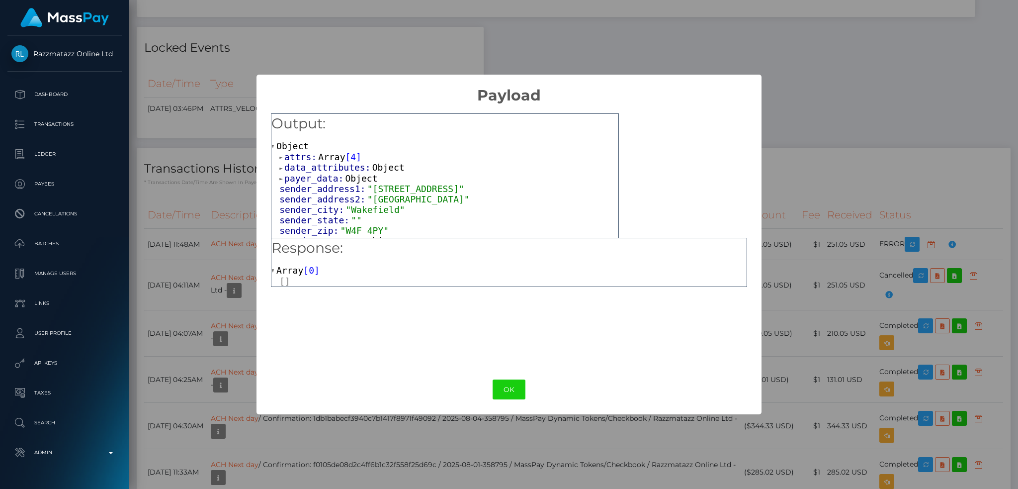
click at [328, 153] on span "Array" at bounding box center [331, 157] width 27 height 10
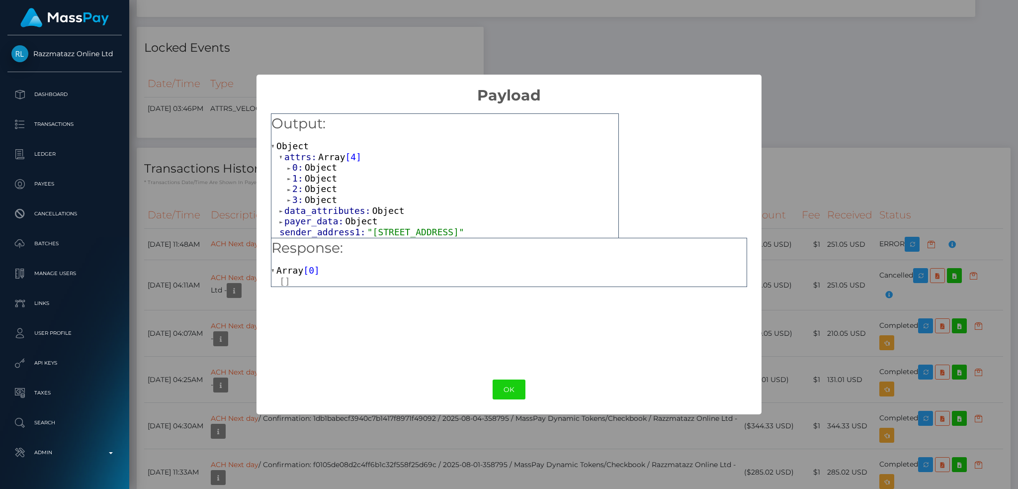
click at [330, 171] on span "Object" at bounding box center [321, 167] width 32 height 10
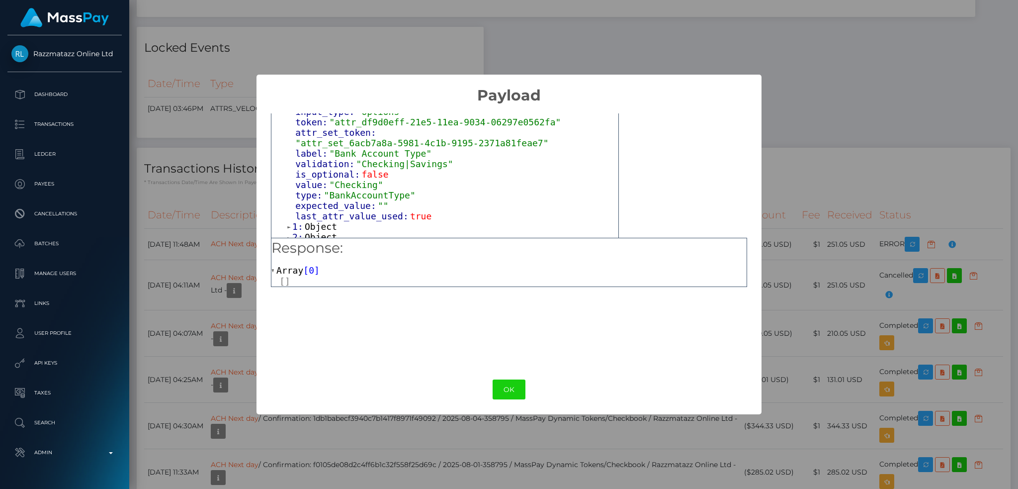
scroll to position [66, 0]
click at [329, 222] on span "Object" at bounding box center [321, 227] width 32 height 10
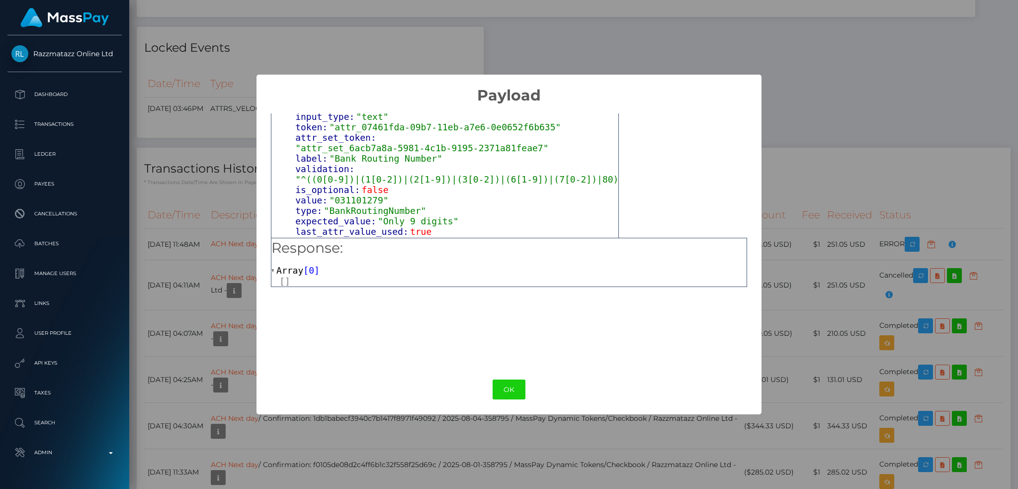
scroll to position [199, 0]
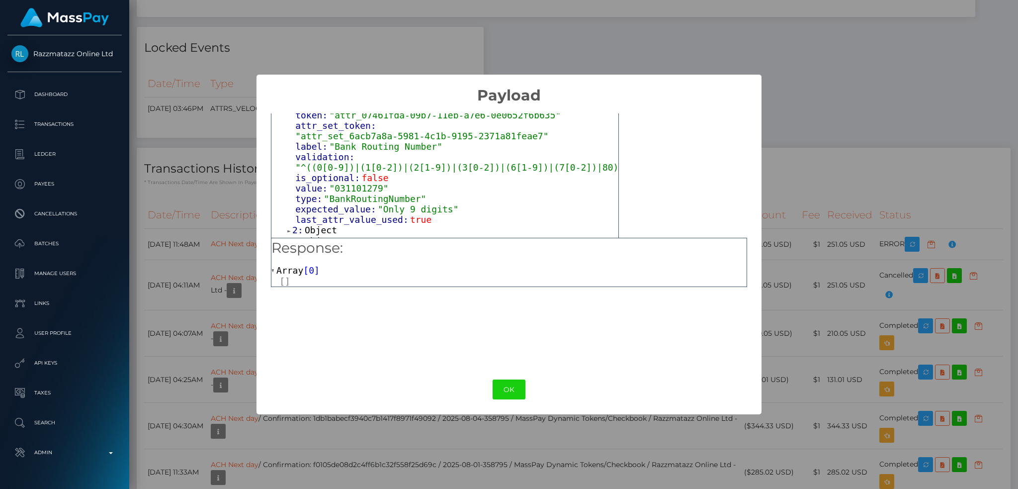
click at [322, 225] on span "Object" at bounding box center [321, 230] width 32 height 10
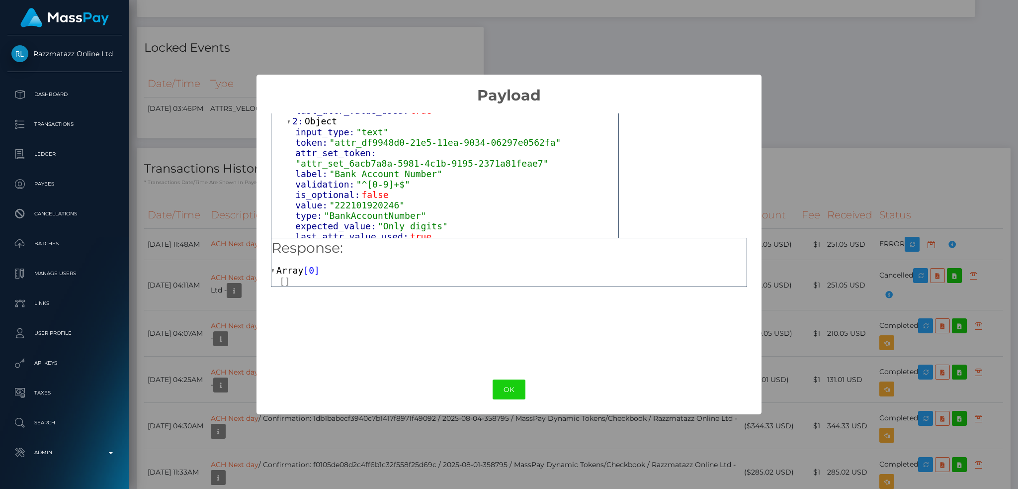
scroll to position [331, 0]
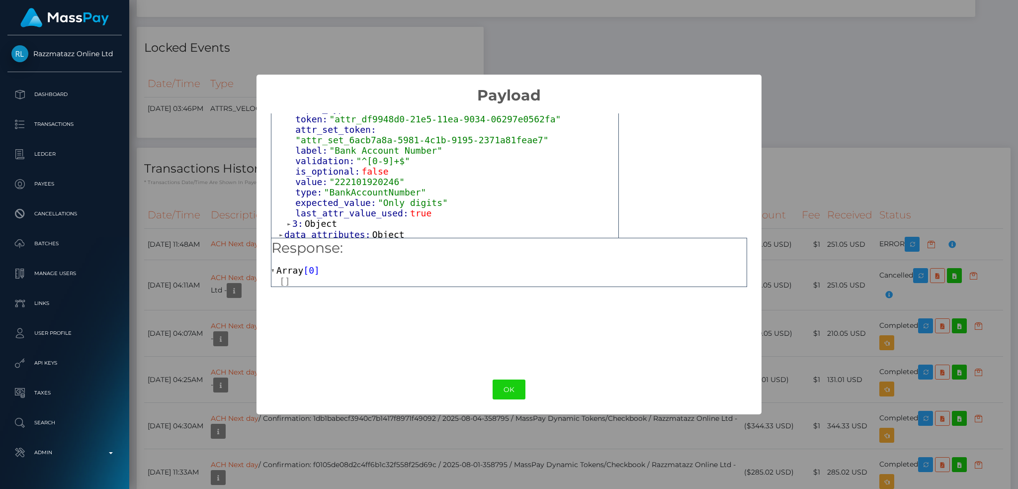
click at [377, 176] on span ""222101920246"" at bounding box center [367, 181] width 76 height 10
click at [854, 187] on div "× Payload Output: Object attrs: Array [ 4 ] 0: Object input_type: "options" tok…" at bounding box center [509, 244] width 1018 height 489
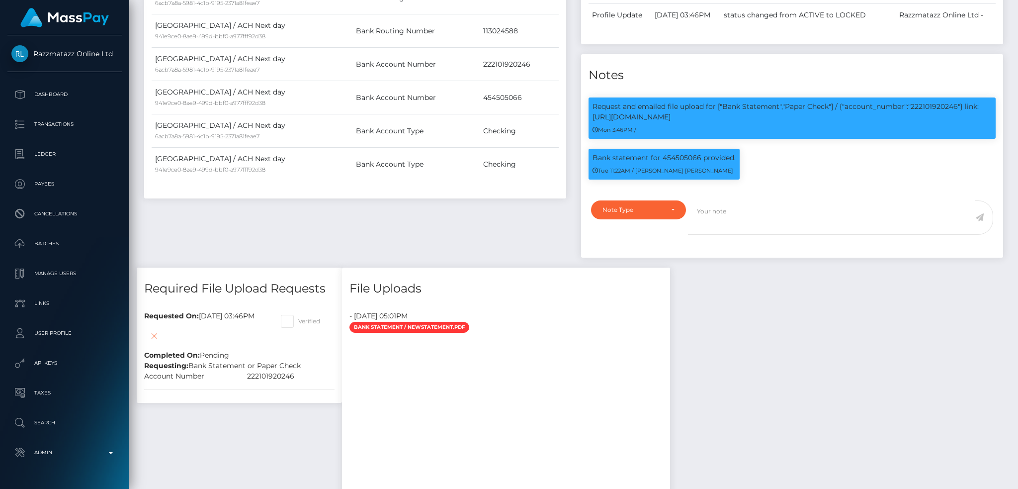
scroll to position [0, 0]
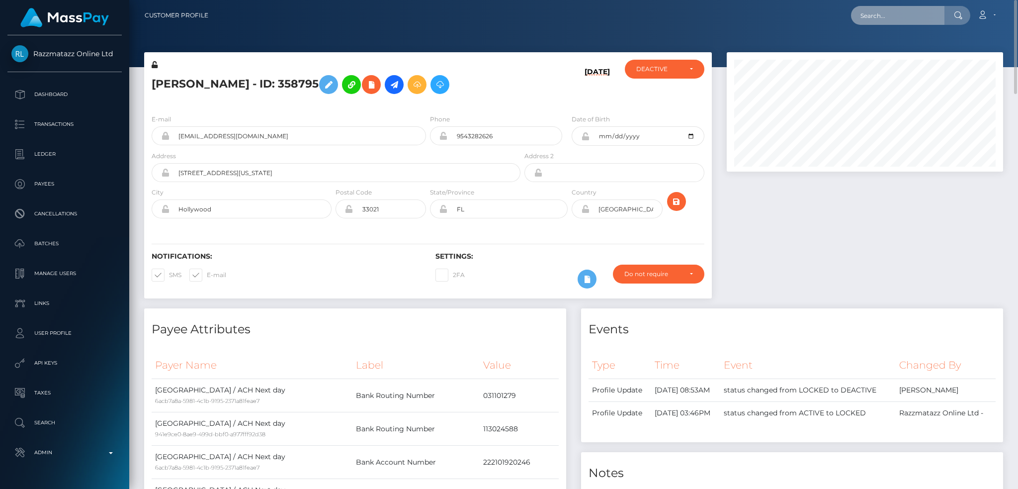
click at [913, 14] on input "text" at bounding box center [897, 15] width 93 height 19
paste input "poact_z8AGhLlZWbns"
type input "poact_z8AGhLlZWbns"
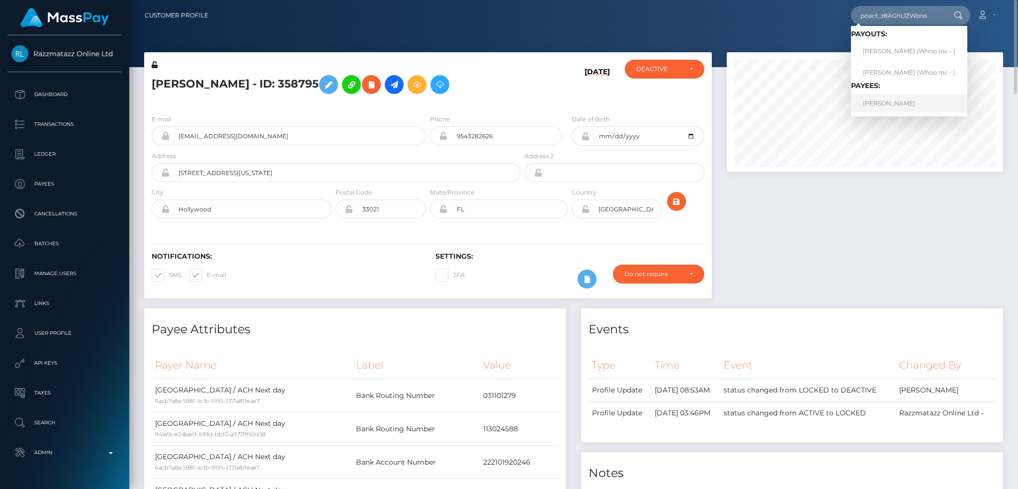
drag, startPoint x: 912, startPoint y: 101, endPoint x: 718, endPoint y: 30, distance: 206.9
click at [912, 102] on link "MIKAYEL SARGSYAN" at bounding box center [909, 103] width 116 height 18
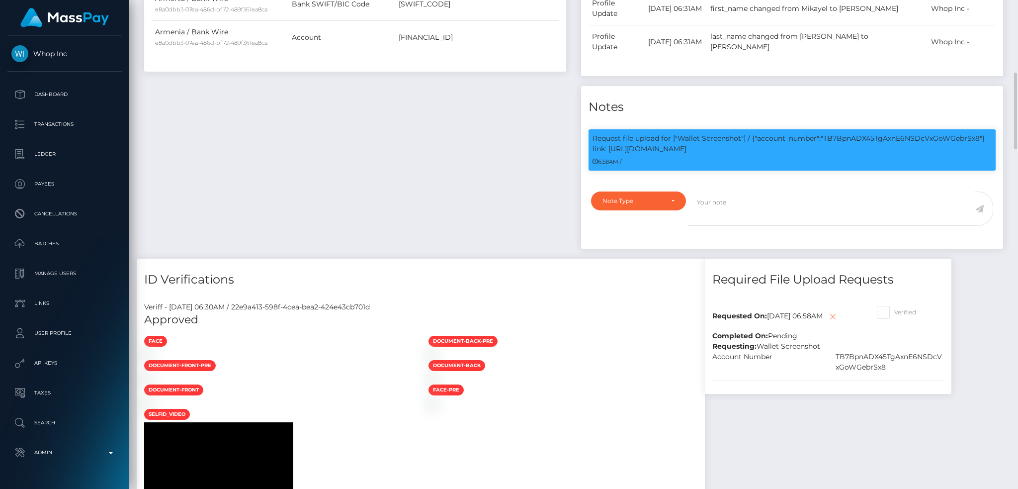
scroll to position [119, 276]
drag, startPoint x: 678, startPoint y: 92, endPoint x: 703, endPoint y: 101, distance: 26.6
click at [703, 133] on p "Request file upload for ["Wallet Screenshot"] / {"account_number":"TB7BpnADX45T…" at bounding box center [791, 143] width 399 height 21
copy p "Wallet Screenshot"] / {"account_number":"TB7BpnADX45TgAxnE6NSDcVxGoWGebrSx8"} l…"
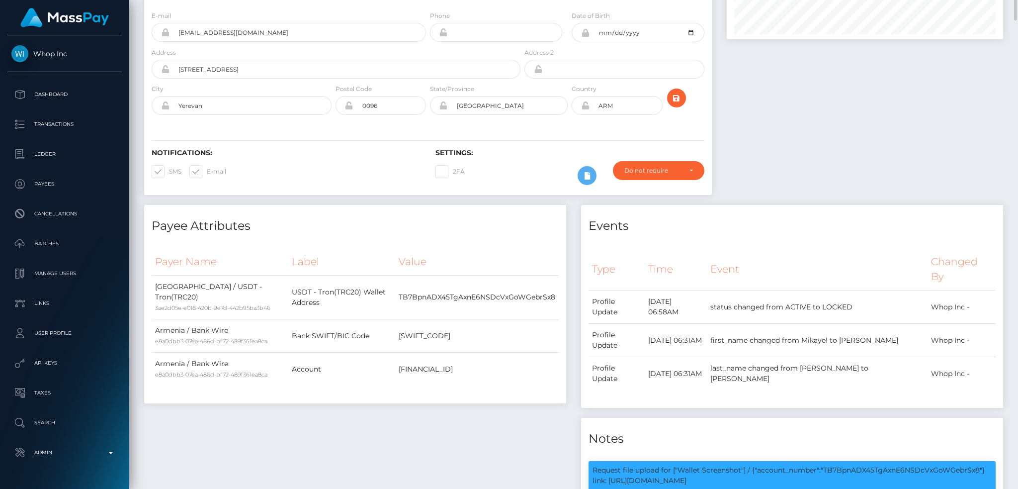
scroll to position [0, 0]
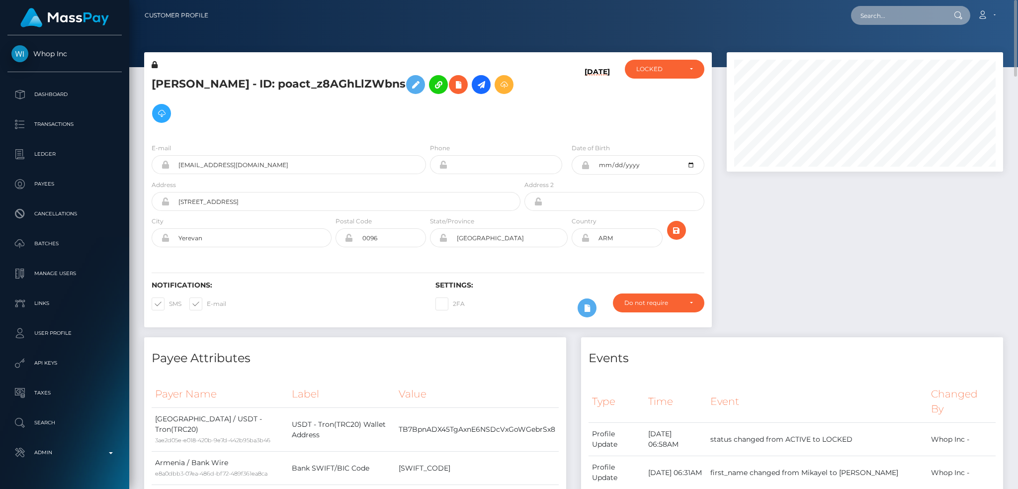
click at [898, 18] on input "text" at bounding box center [897, 15] width 93 height 19
paste input "d7670cb8-7c90-11f0-8023-0266f44cc279"
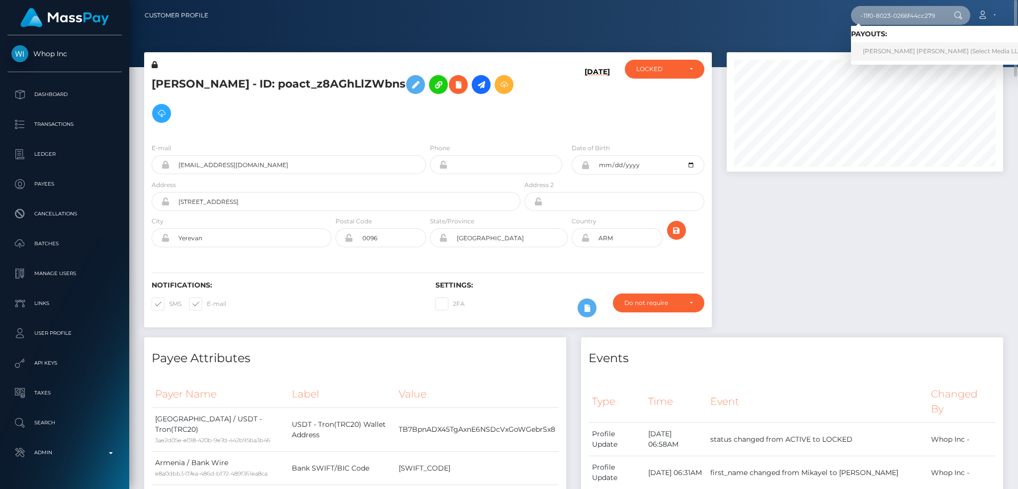
type input "d7670cb8-7c90-11f0-8023-0266f44cc279"
click at [897, 52] on link "[PERSON_NAME] [PERSON_NAME] (Select Media LLC - )" at bounding box center [946, 51] width 191 height 18
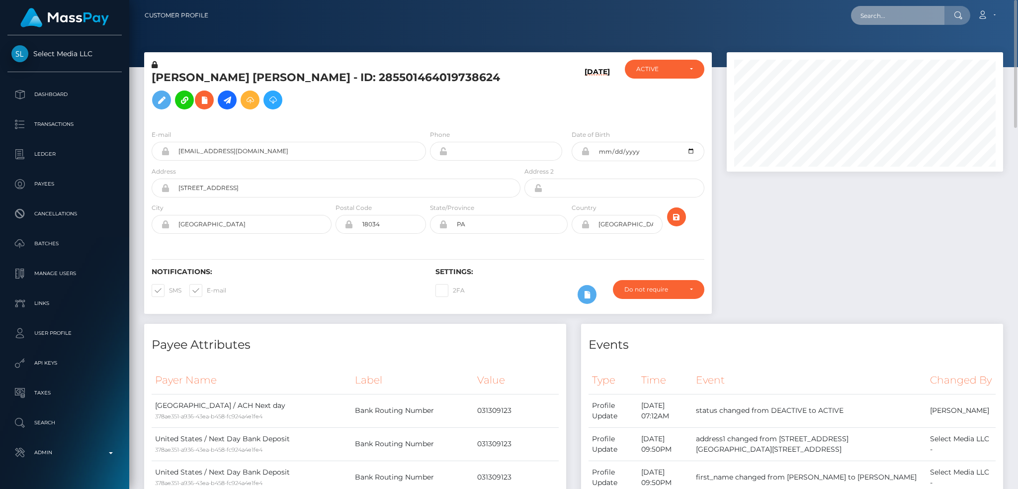
drag, startPoint x: 916, startPoint y: 20, endPoint x: 903, endPoint y: 22, distance: 12.6
click at [916, 20] on input "text" at bounding box center [897, 15] width 93 height 19
paste input "[EMAIL_ADDRESS][DOMAIN_NAME]"
type input "[EMAIL_ADDRESS][DOMAIN_NAME]"
click at [901, 47] on link "HUSAIN RAHMAN" at bounding box center [891, 51] width 80 height 18
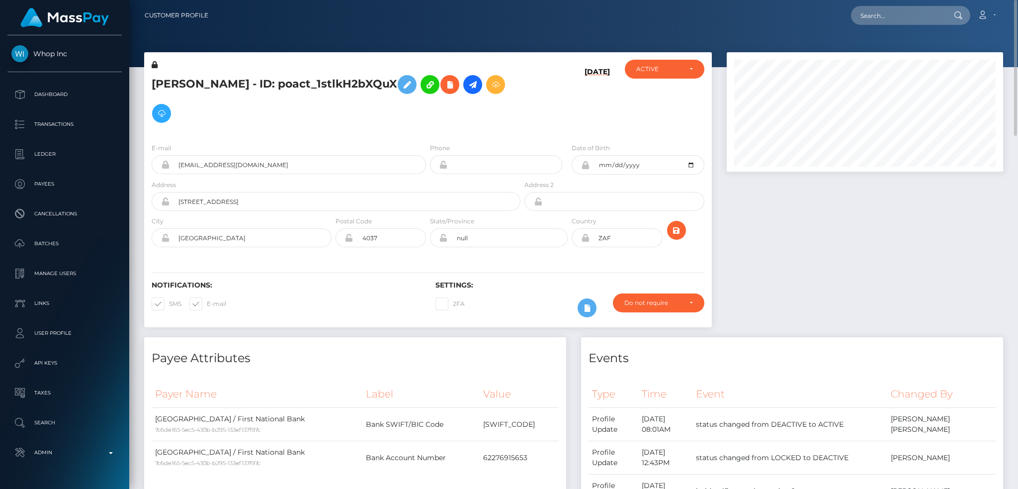
scroll to position [119, 276]
click at [892, 7] on input "text" at bounding box center [897, 15] width 93 height 19
paste input "[EMAIL_ADDRESS][DOMAIN_NAME]"
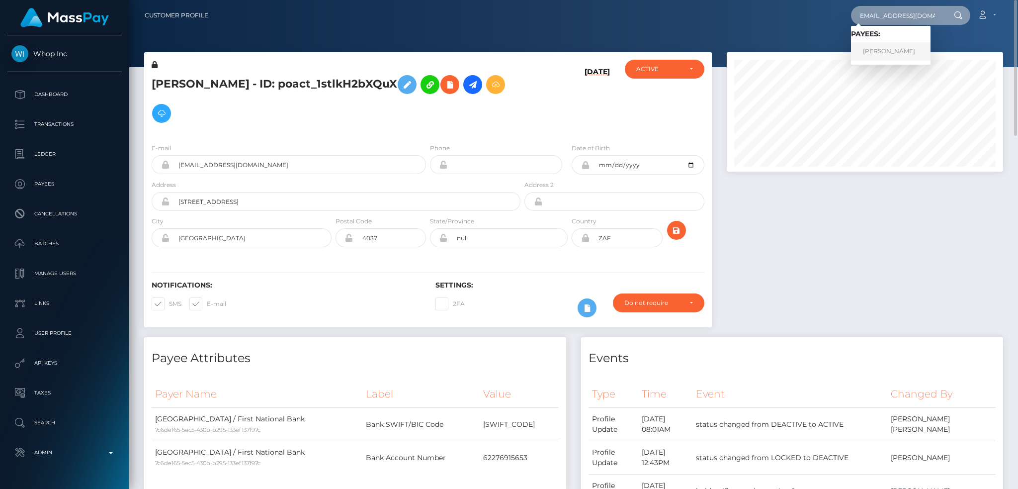
type input "[EMAIL_ADDRESS][DOMAIN_NAME]"
click at [898, 48] on link "[PERSON_NAME]" at bounding box center [891, 51] width 80 height 18
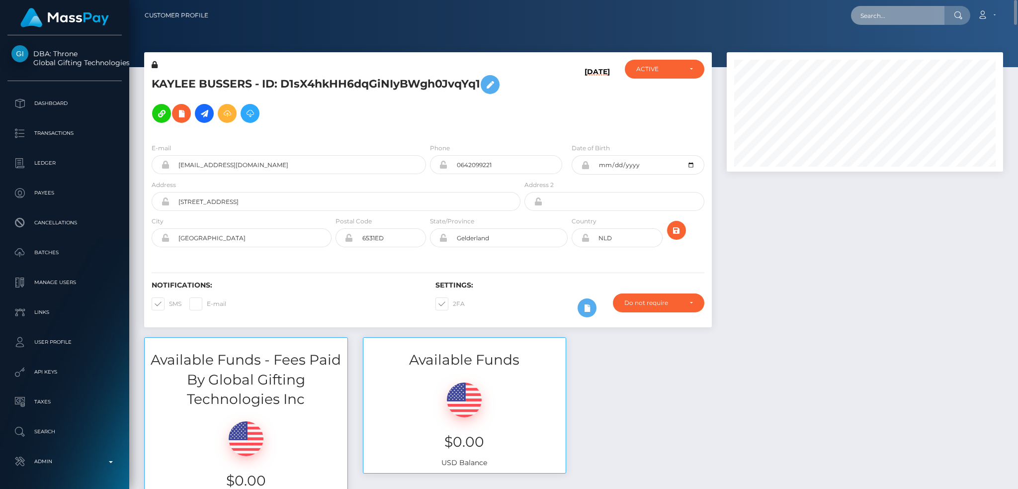
click at [913, 15] on input "text" at bounding box center [897, 15] width 93 height 19
paste input "[EMAIL_ADDRESS][DOMAIN_NAME]"
type input "[EMAIL_ADDRESS][DOMAIN_NAME]"
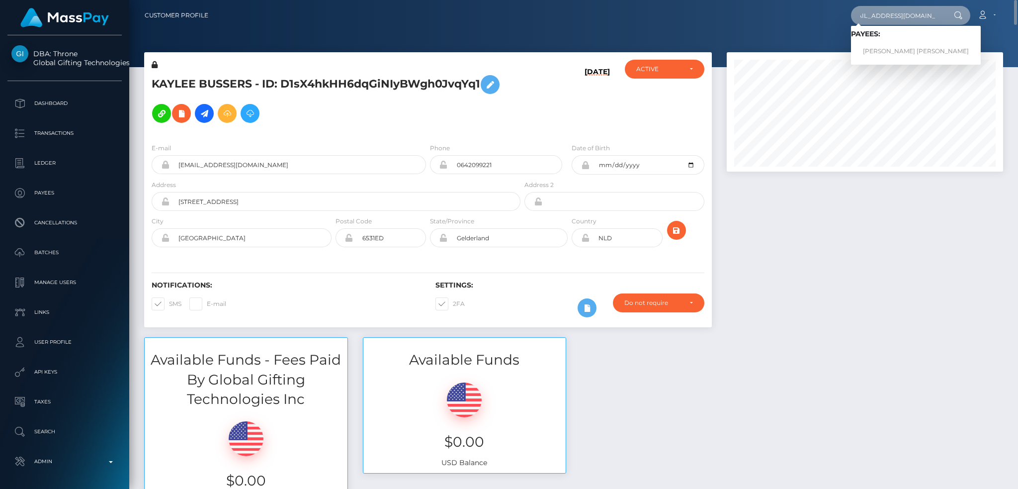
scroll to position [0, 0]
click at [878, 54] on link "JULIAN HUNTER LEE BROWN" at bounding box center [916, 51] width 130 height 18
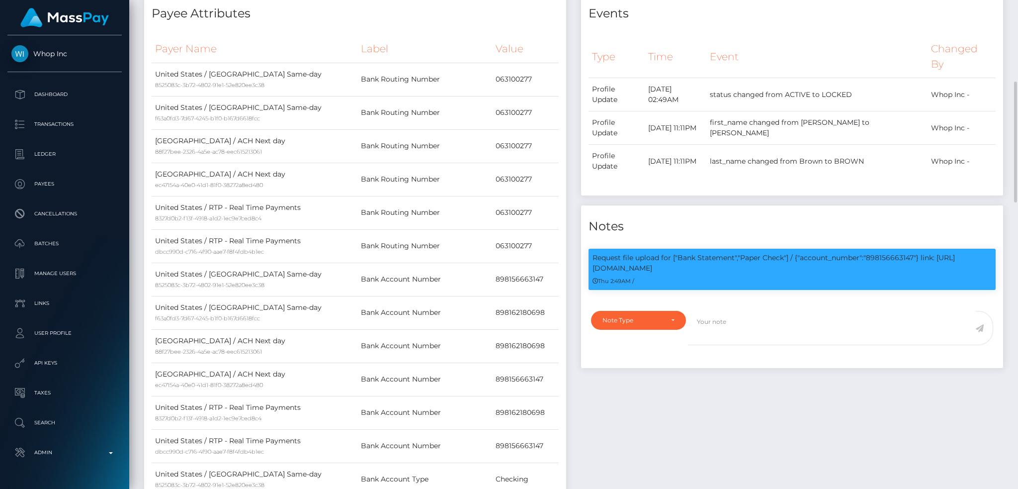
scroll to position [119, 276]
drag, startPoint x: 802, startPoint y: 225, endPoint x: 808, endPoint y: 232, distance: 9.9
click at [808, 252] on p "Request file upload for ["Bank Statement","Paper Check"] / {"account_number":"8…" at bounding box center [791, 262] width 399 height 21
copy p "account_number":"898156663147"} link: [URL][DOMAIN_NAME]"
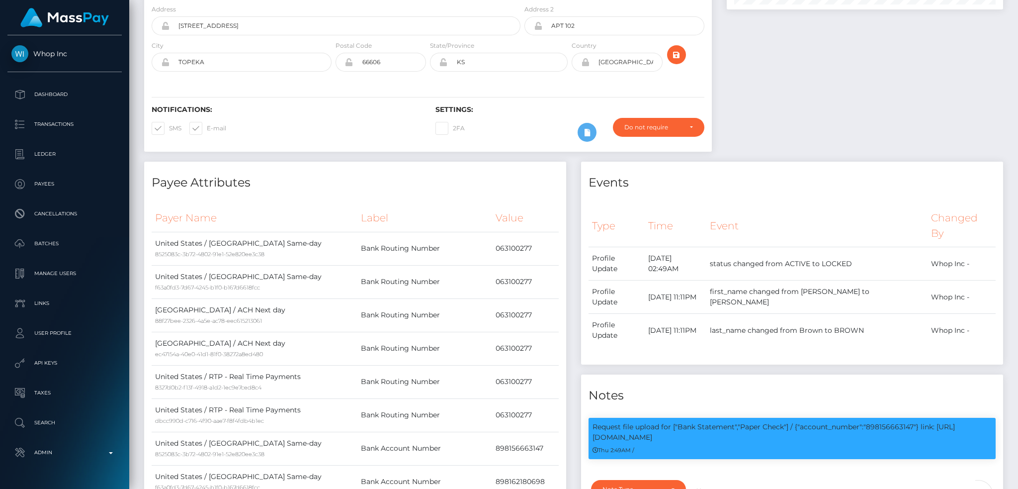
scroll to position [0, 0]
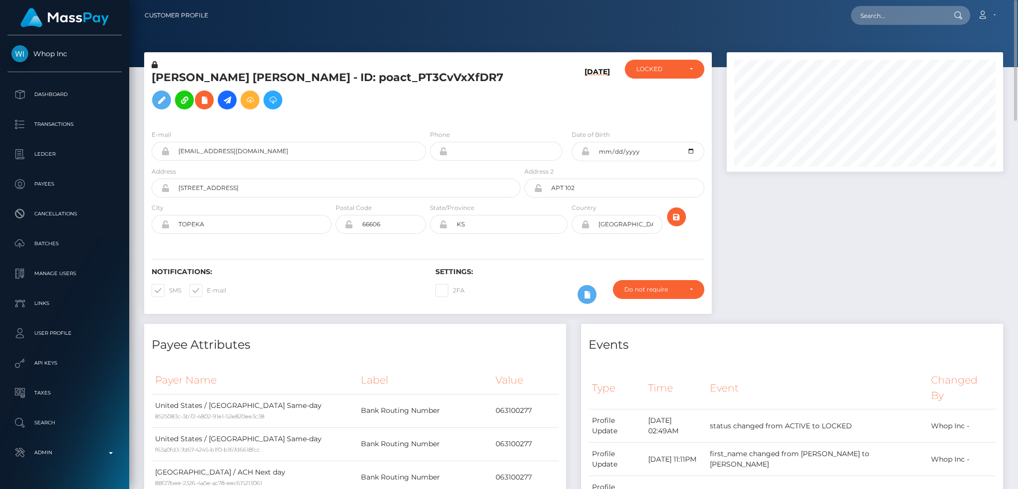
click at [344, 84] on h5 "[PERSON_NAME] [PERSON_NAME] - ID: poact_PT3CvVxXfDR7" at bounding box center [333, 92] width 363 height 44
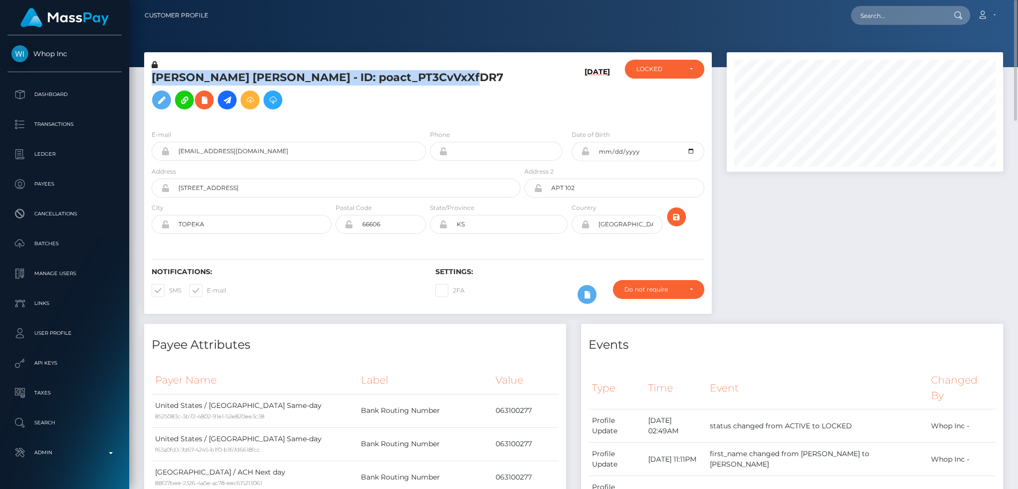
click at [344, 84] on h5 "[PERSON_NAME] [PERSON_NAME] - ID: poact_PT3CvVxXfDR7" at bounding box center [333, 92] width 363 height 44
copy h5 "[PERSON_NAME] [PERSON_NAME] - ID: poact_PT3CvVxXfDR7"
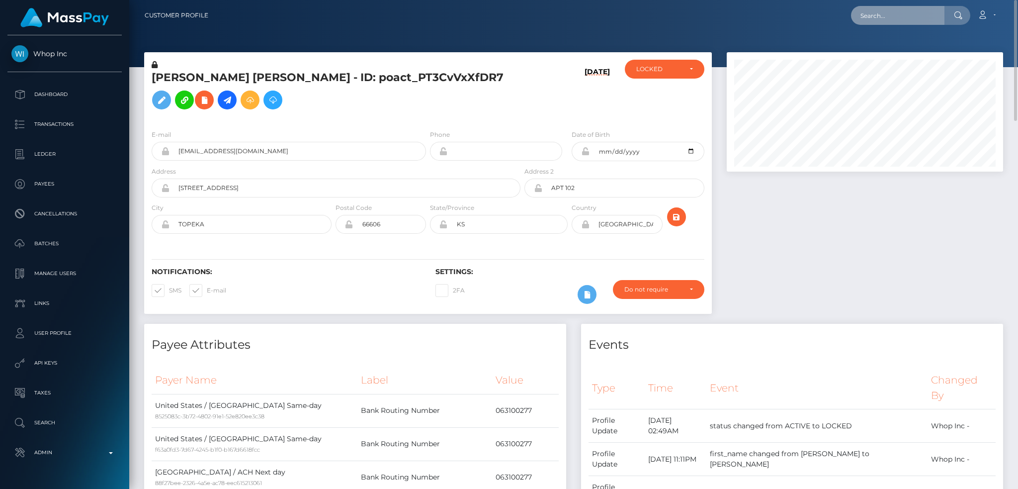
click at [895, 12] on input "text" at bounding box center [897, 15] width 93 height 19
paste input "7f9fd43d-7dfc-11f0-8023-0266f44cc279"
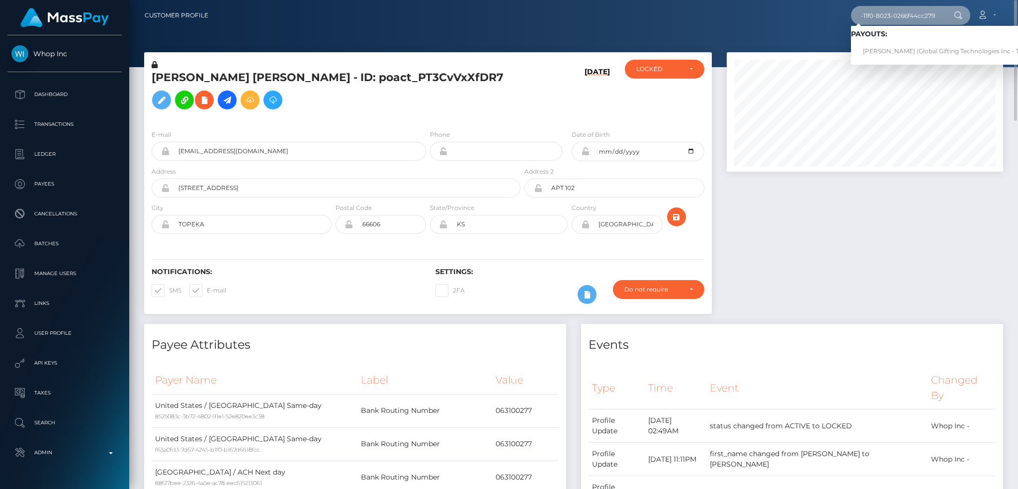
type input "7f9fd43d-7dfc-11f0-8023-0266f44cc279"
click at [903, 50] on link "LISA ANNA HOEKSTRA (Global Gifting Technologies Inc - Throne)" at bounding box center [951, 51] width 200 height 18
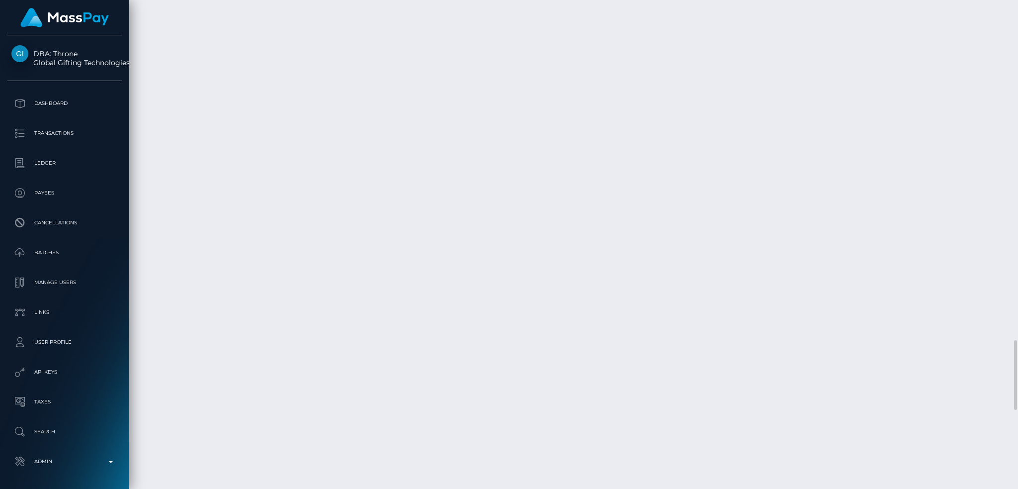
scroll to position [2717, 0]
drag, startPoint x: 391, startPoint y: 270, endPoint x: 478, endPoint y: 243, distance: 91.2
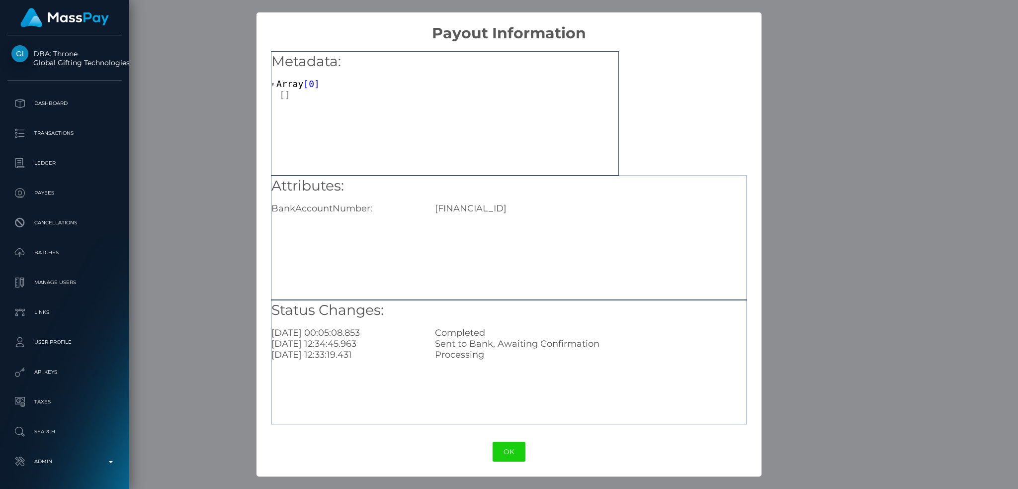
click at [781, 280] on div "× Payout Information Metadata: Array [ 0 ] Attributes: BankAccountNumber: IT04B…" at bounding box center [509, 244] width 1018 height 489
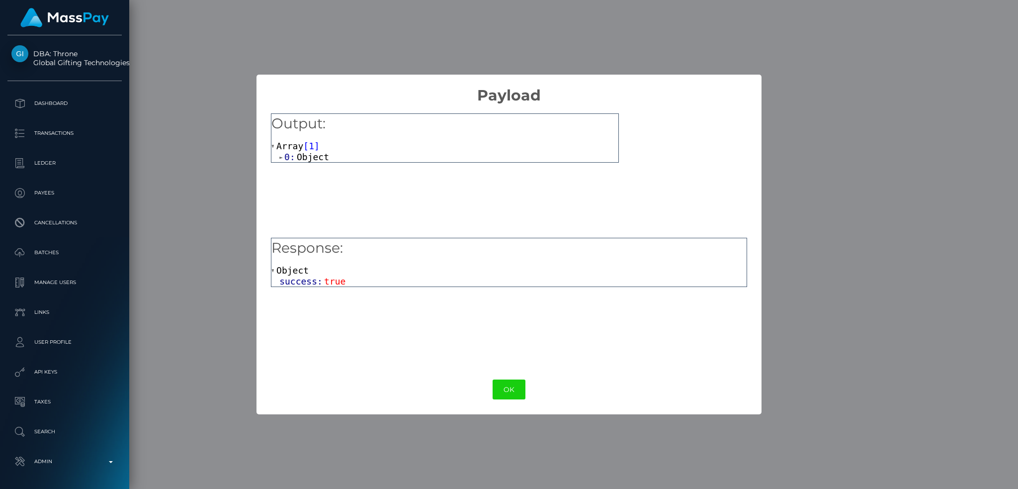
click at [332, 278] on span "true" at bounding box center [334, 281] width 21 height 10
click at [328, 282] on span "true" at bounding box center [334, 281] width 21 height 10
click at [509, 386] on button "OK" at bounding box center [509, 389] width 33 height 20
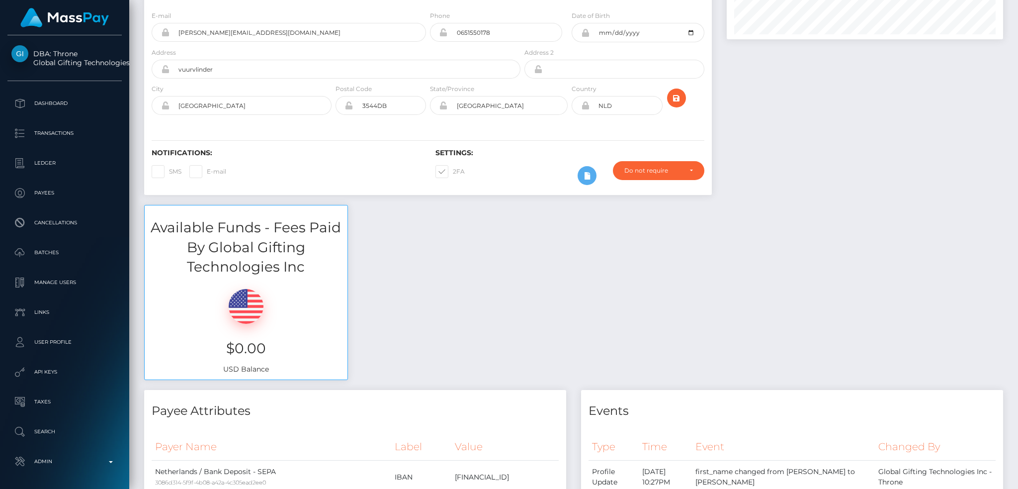
scroll to position [0, 0]
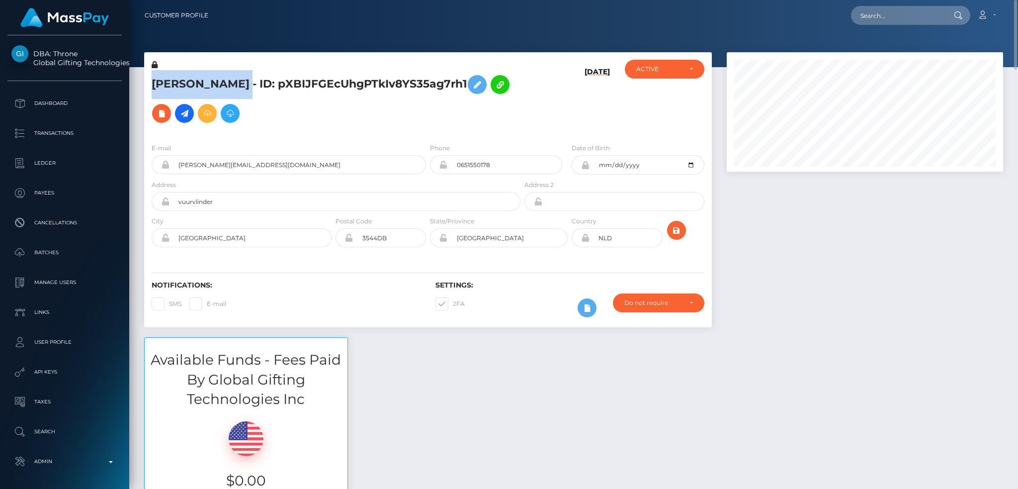
drag, startPoint x: 280, startPoint y: 76, endPoint x: 152, endPoint y: 76, distance: 128.2
click at [152, 76] on h5 "LISA ANNA HOEKSTRA - ID: pXBIJFGEcUhgPTkIv8YS35ag7rh1" at bounding box center [333, 99] width 363 height 58
copy h5 "LISA ANNA HOEKSTRA"
